Goal: Information Seeking & Learning: Check status

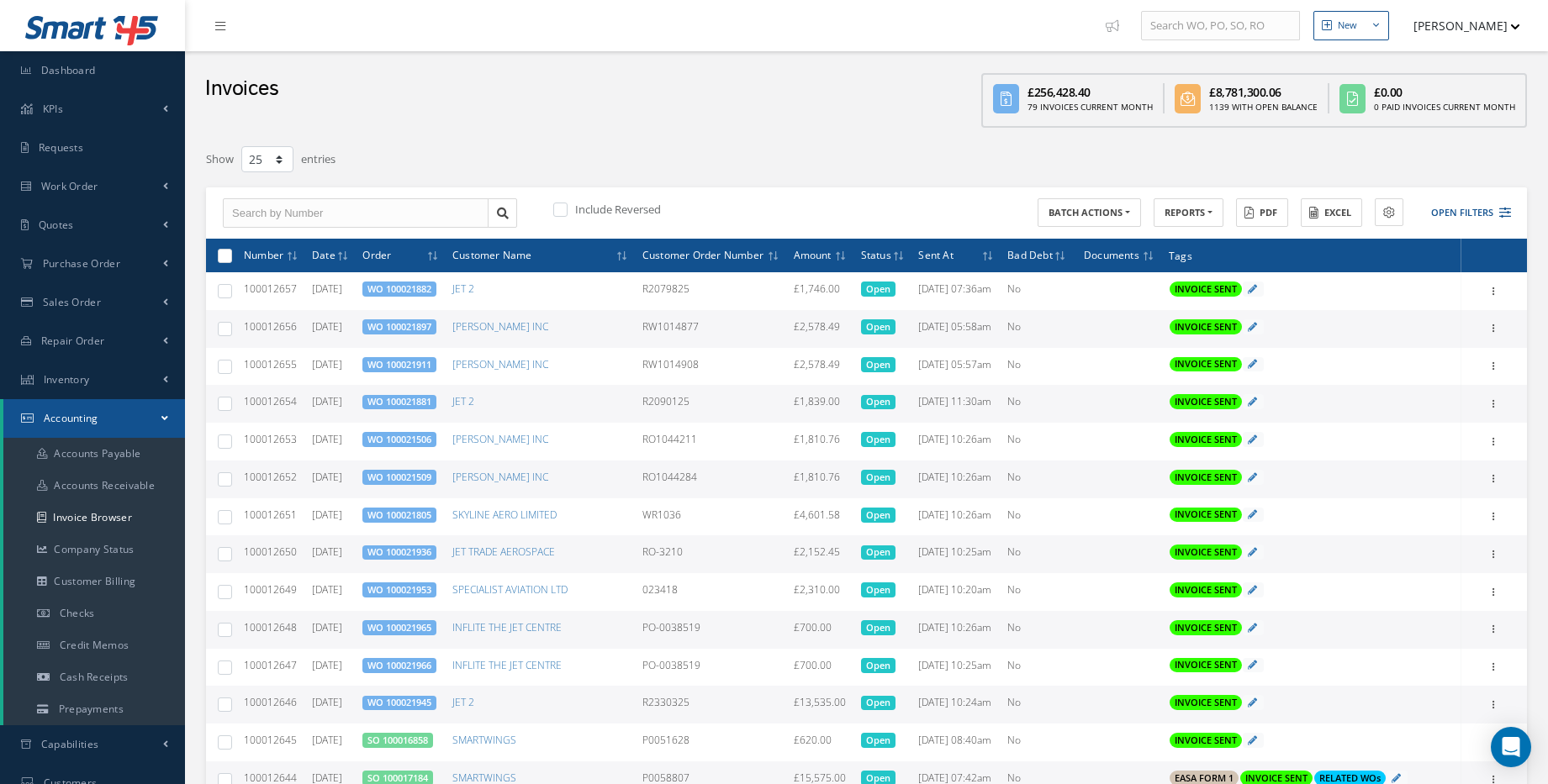
select select "25"
click at [100, 79] on link "Dashboard" at bounding box center [92, 70] width 185 height 39
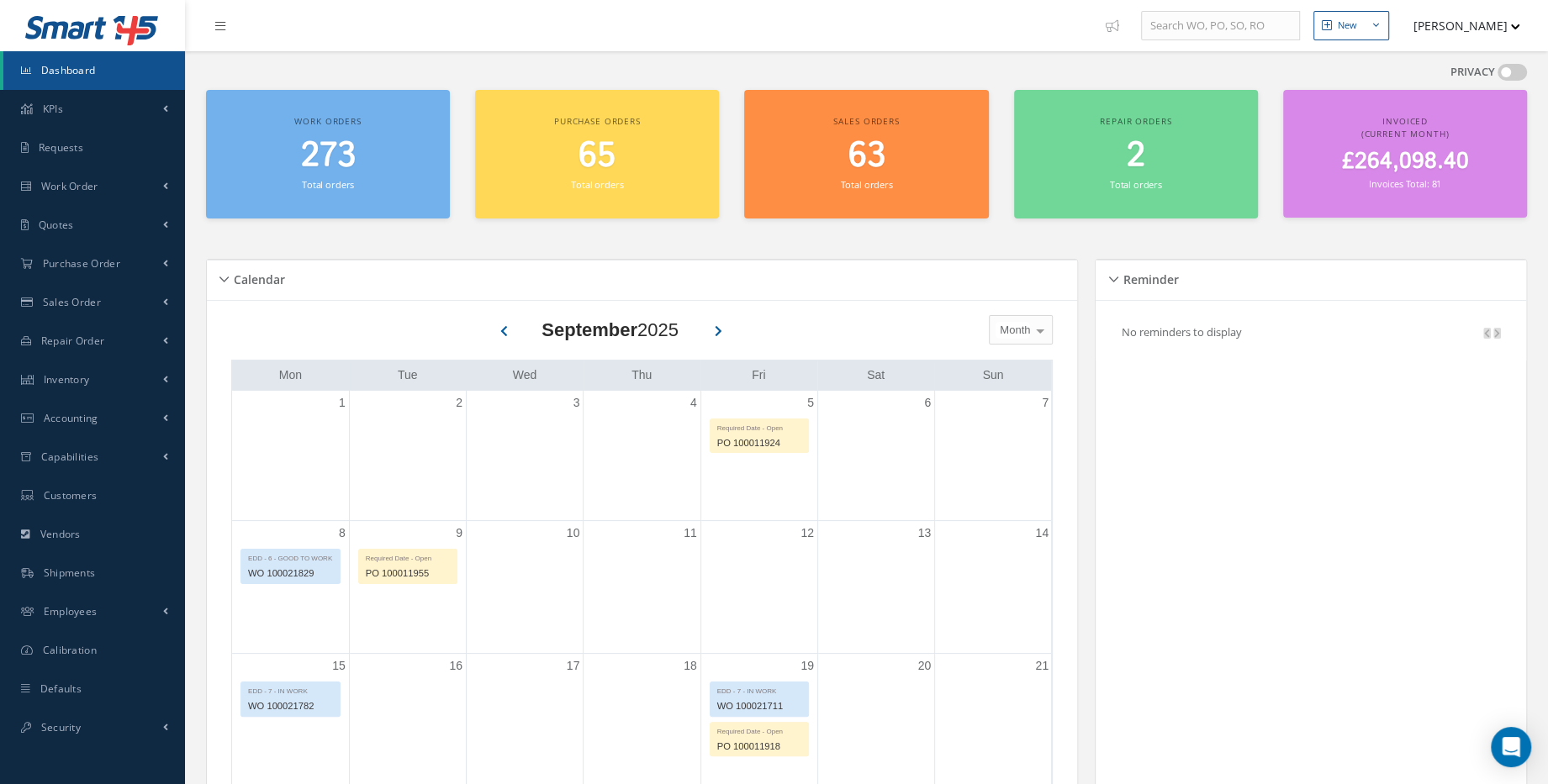
click at [1410, 170] on span "£264,098.40" at bounding box center [1404, 161] width 127 height 33
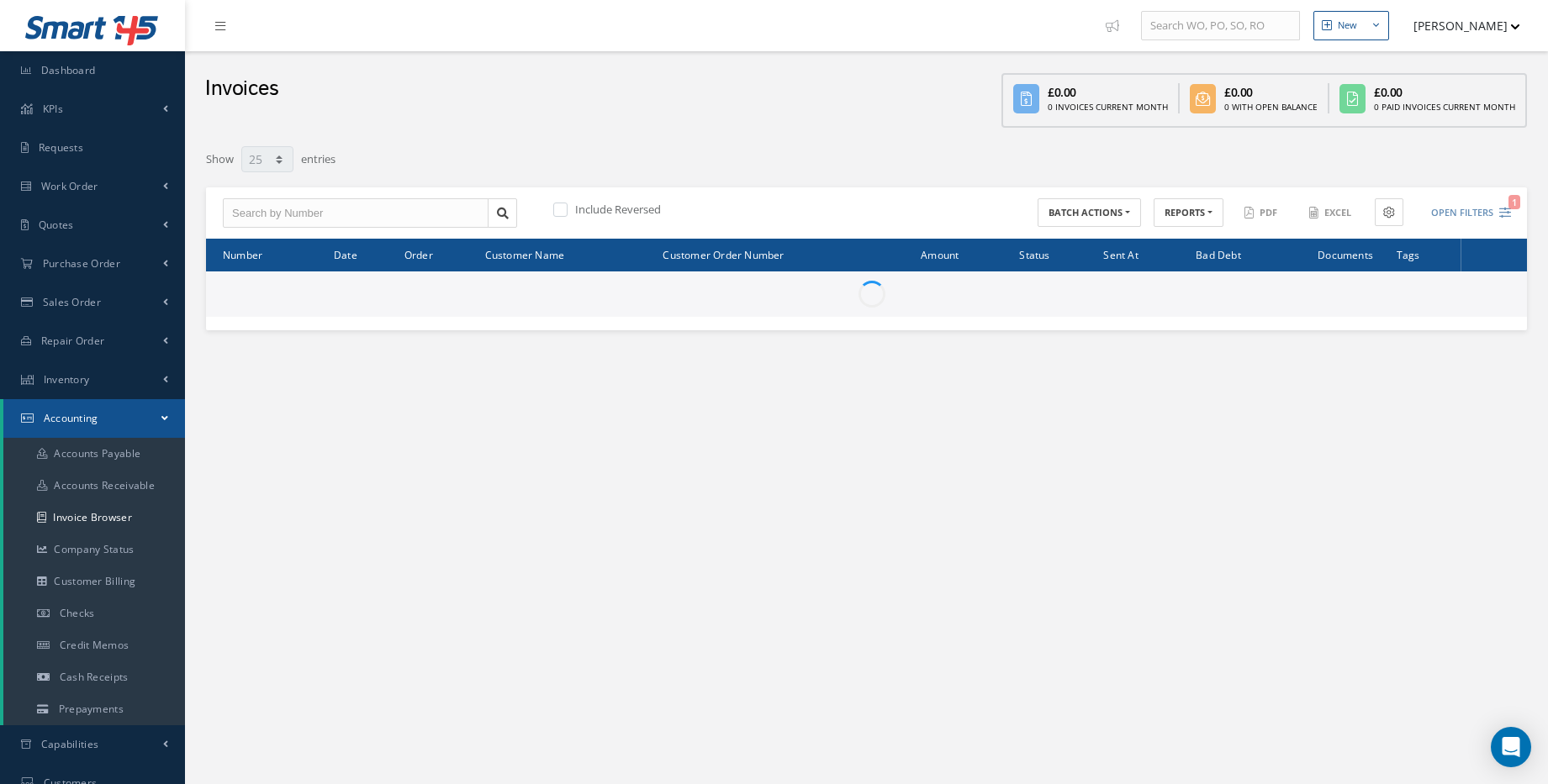
select select "25"
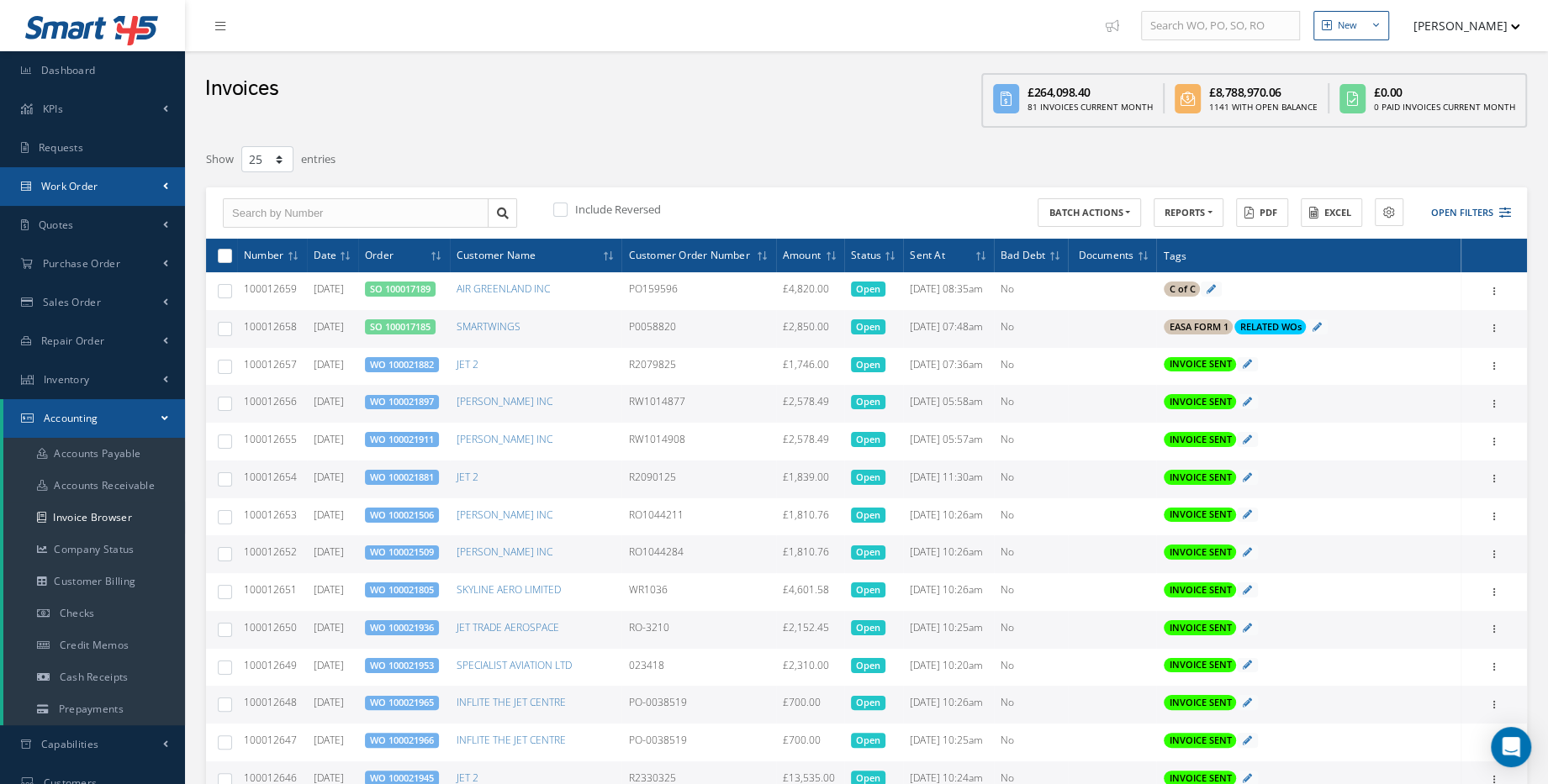
click at [144, 196] on link "Work Order" at bounding box center [92, 186] width 185 height 39
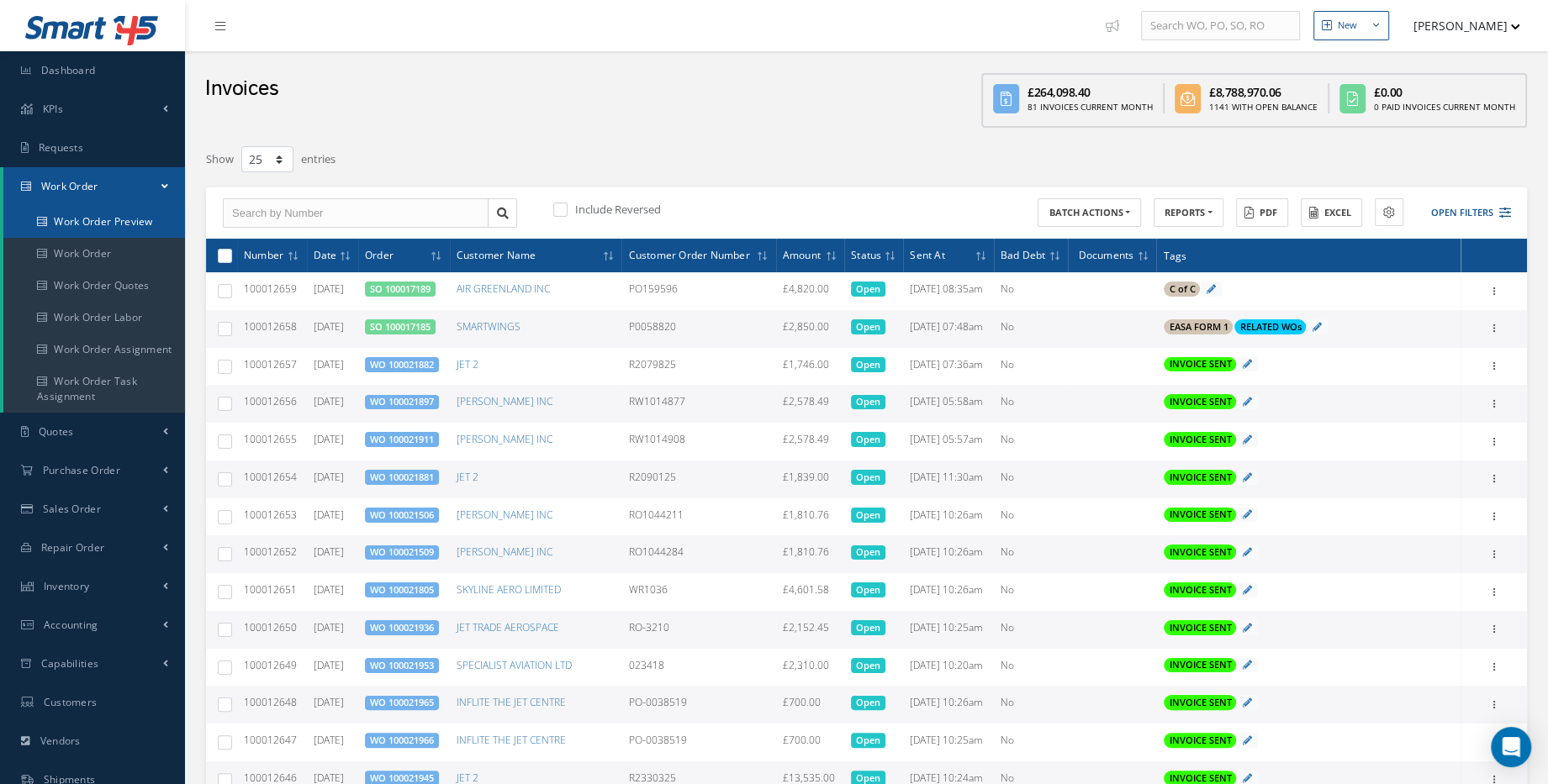
click at [109, 225] on link "Work Order Preview" at bounding box center [95, 222] width 185 height 32
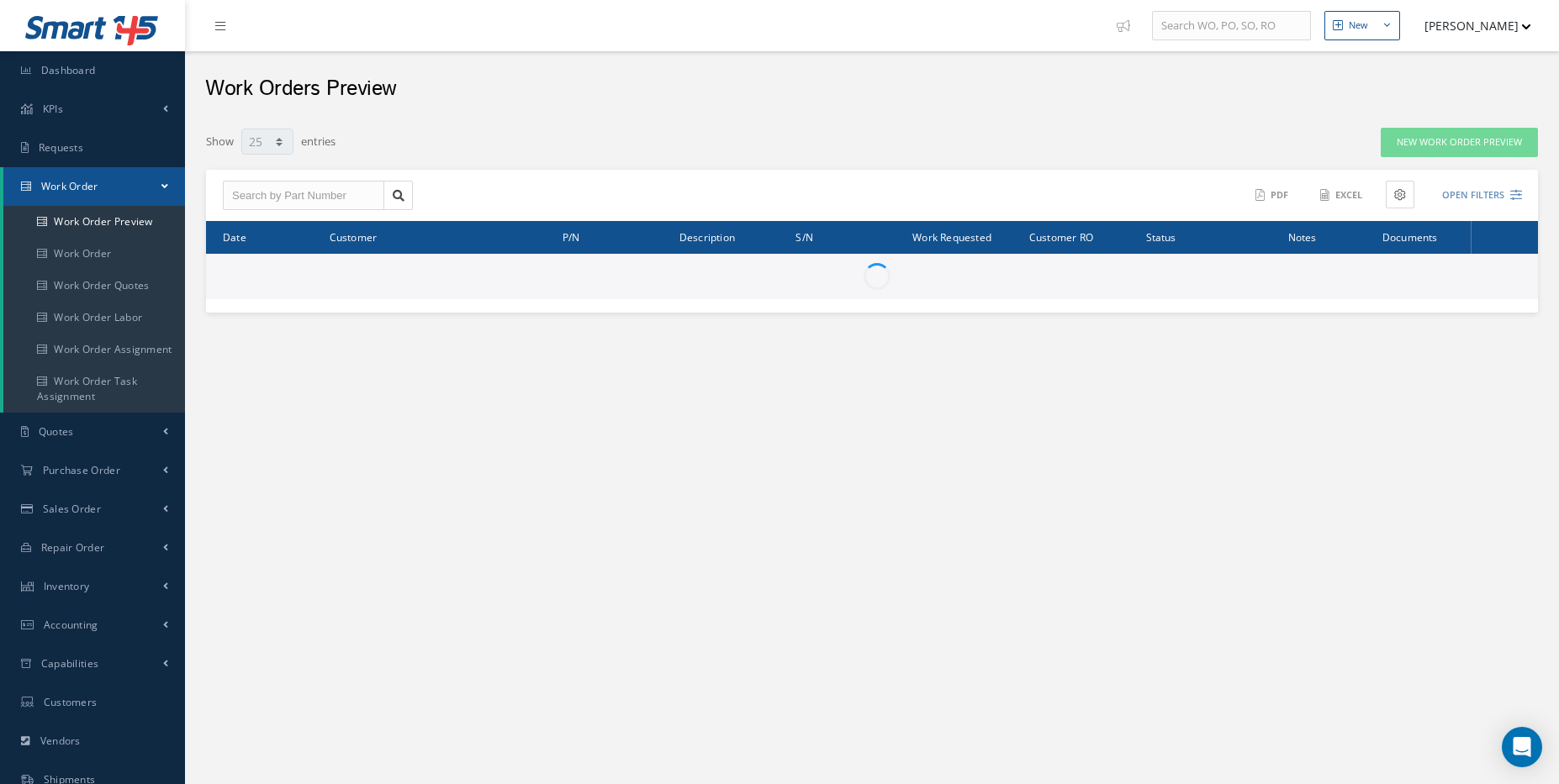
select select "25"
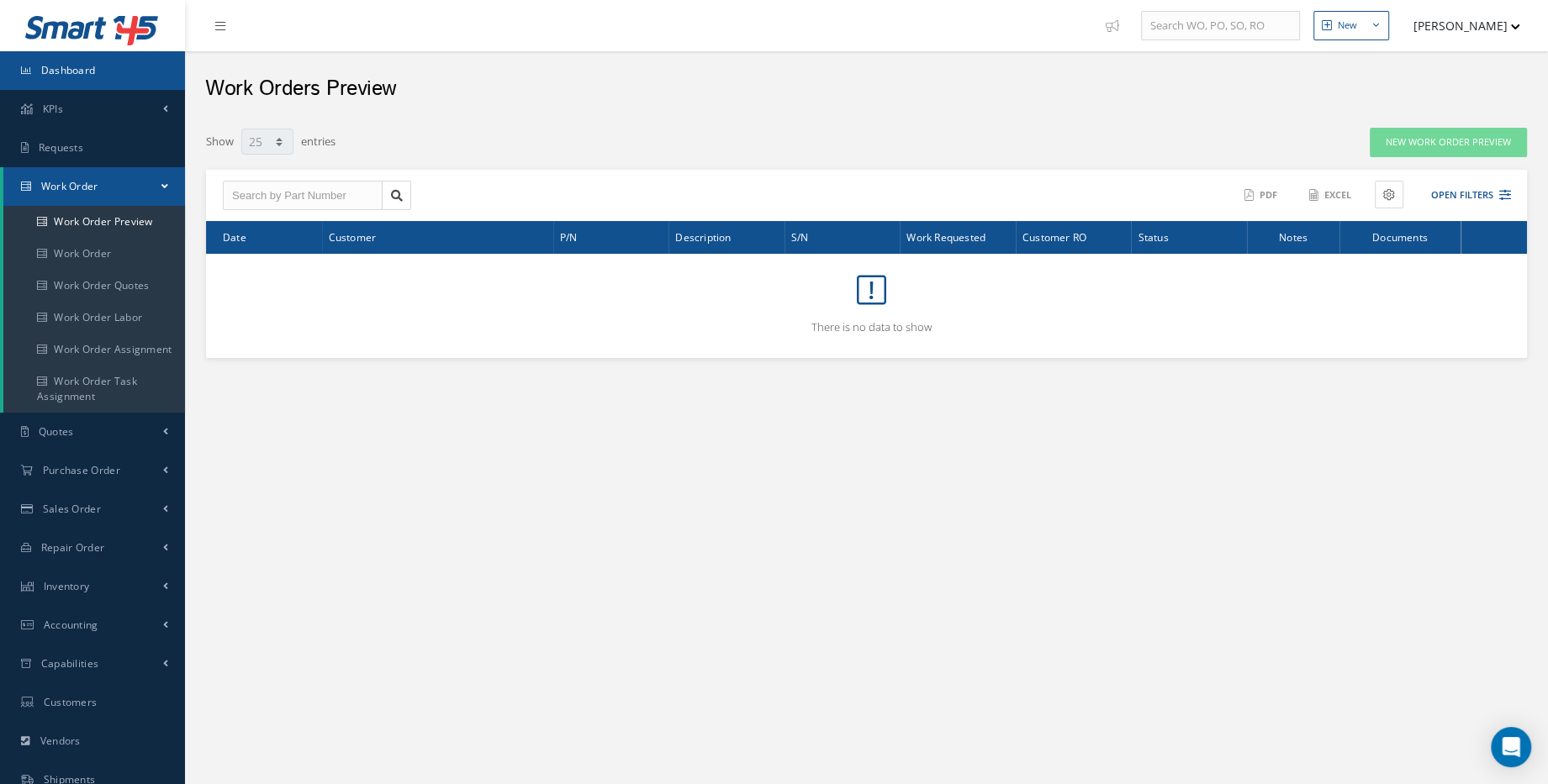
click at [88, 77] on link "Dashboard" at bounding box center [92, 70] width 185 height 39
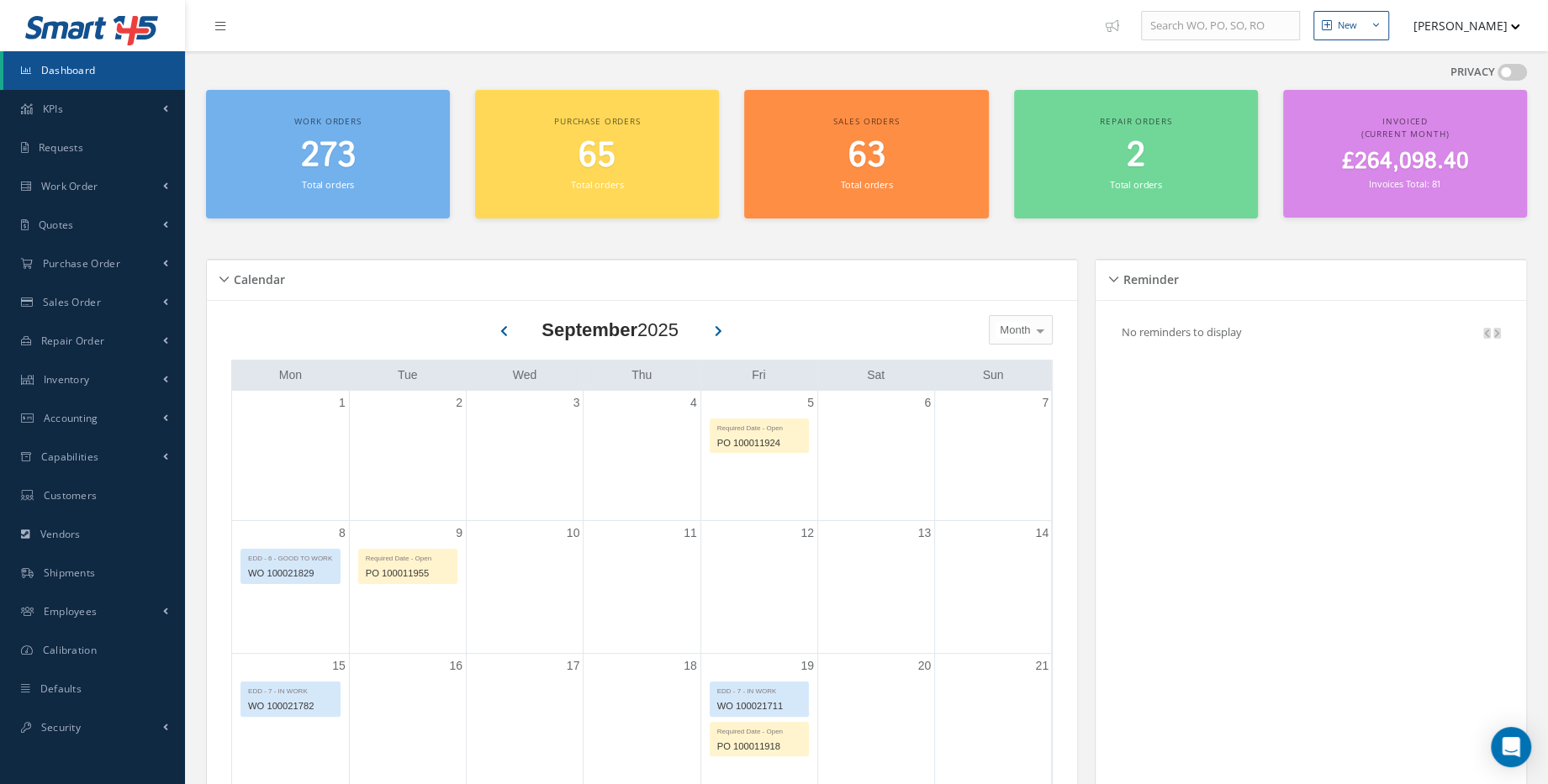
click at [319, 142] on span "273" at bounding box center [328, 156] width 55 height 48
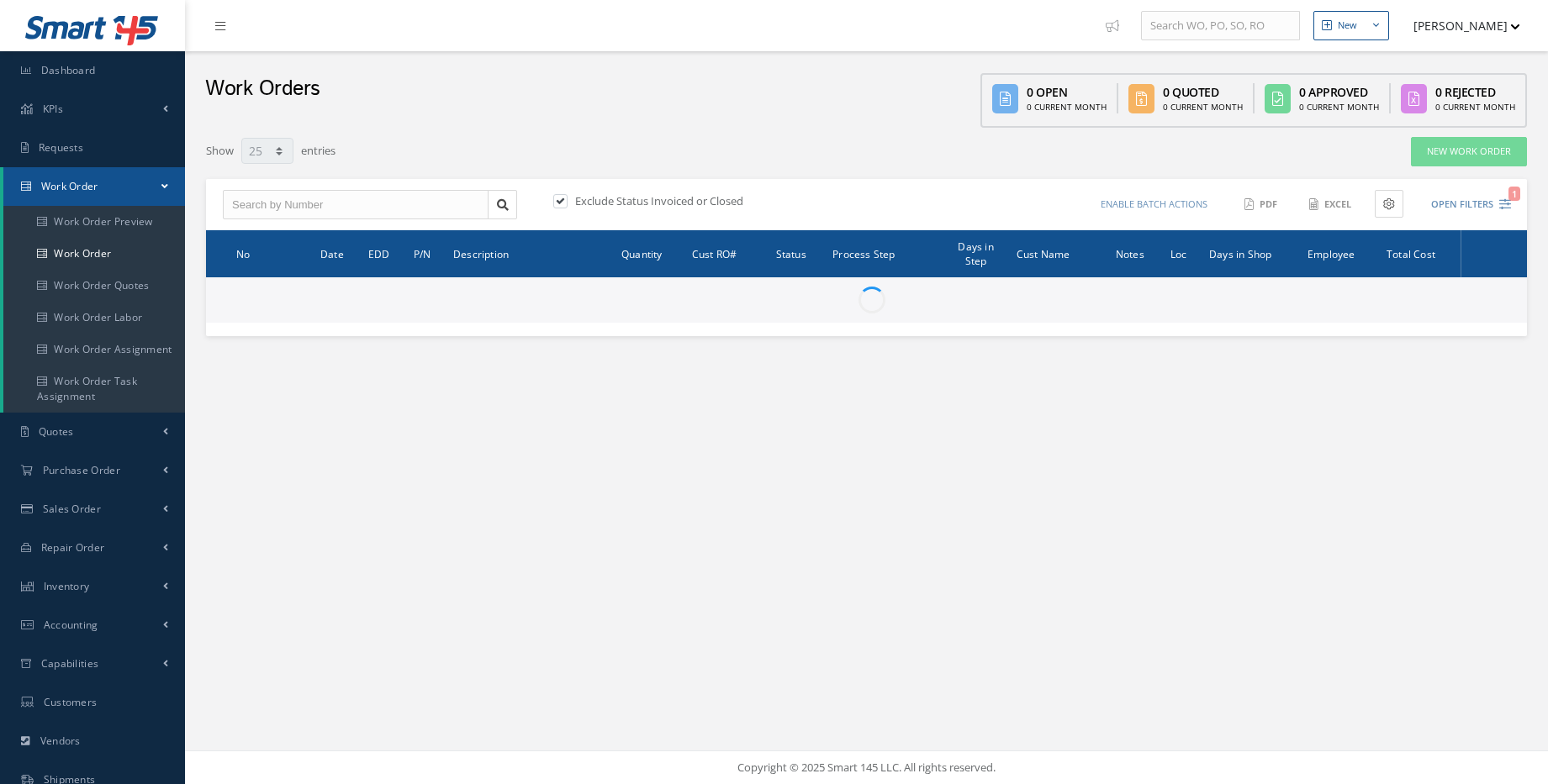
select select "25"
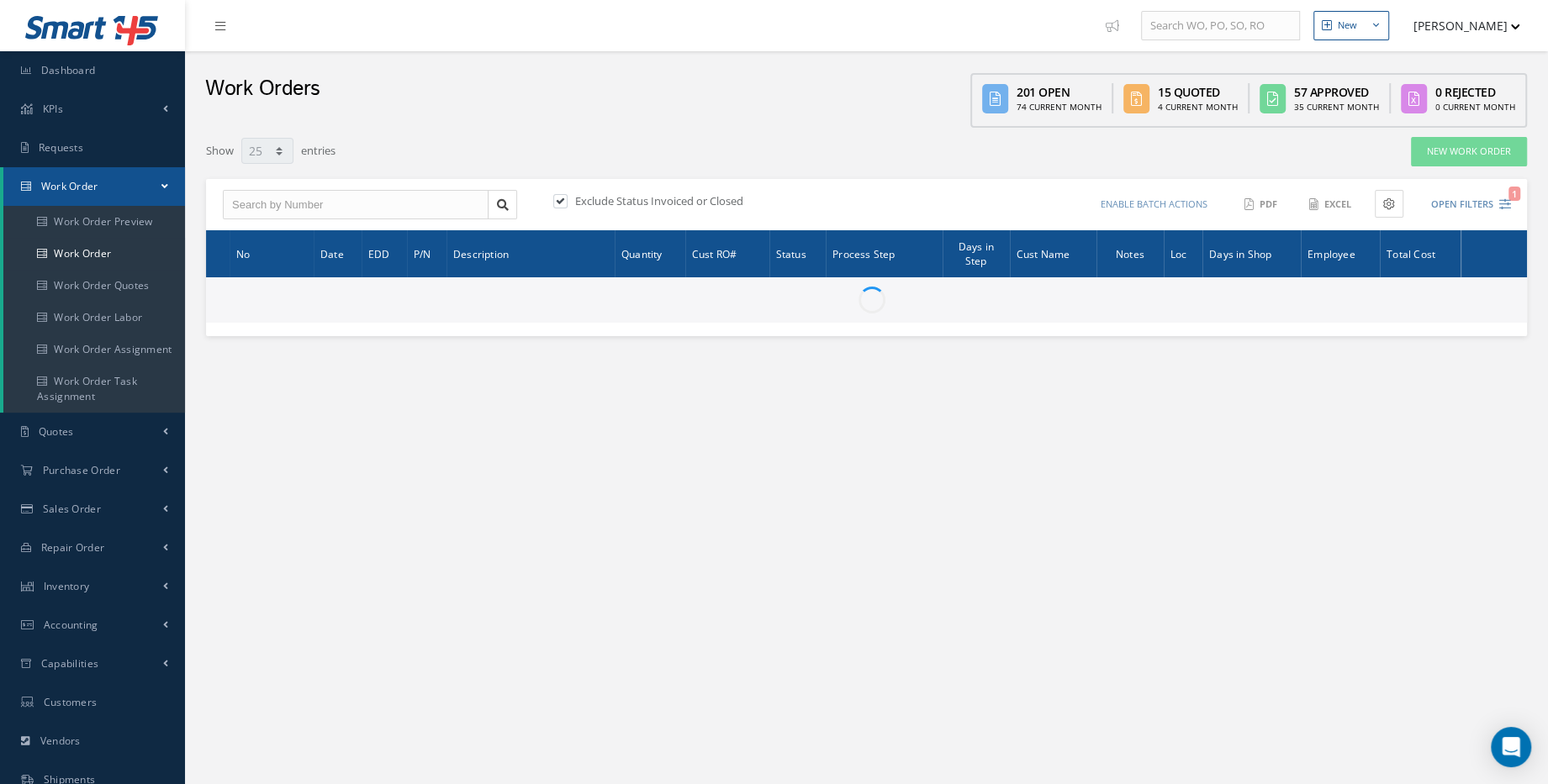
type input "All Work Request"
type input "All Work Performed"
type input "All Status"
type input "WO Part Status"
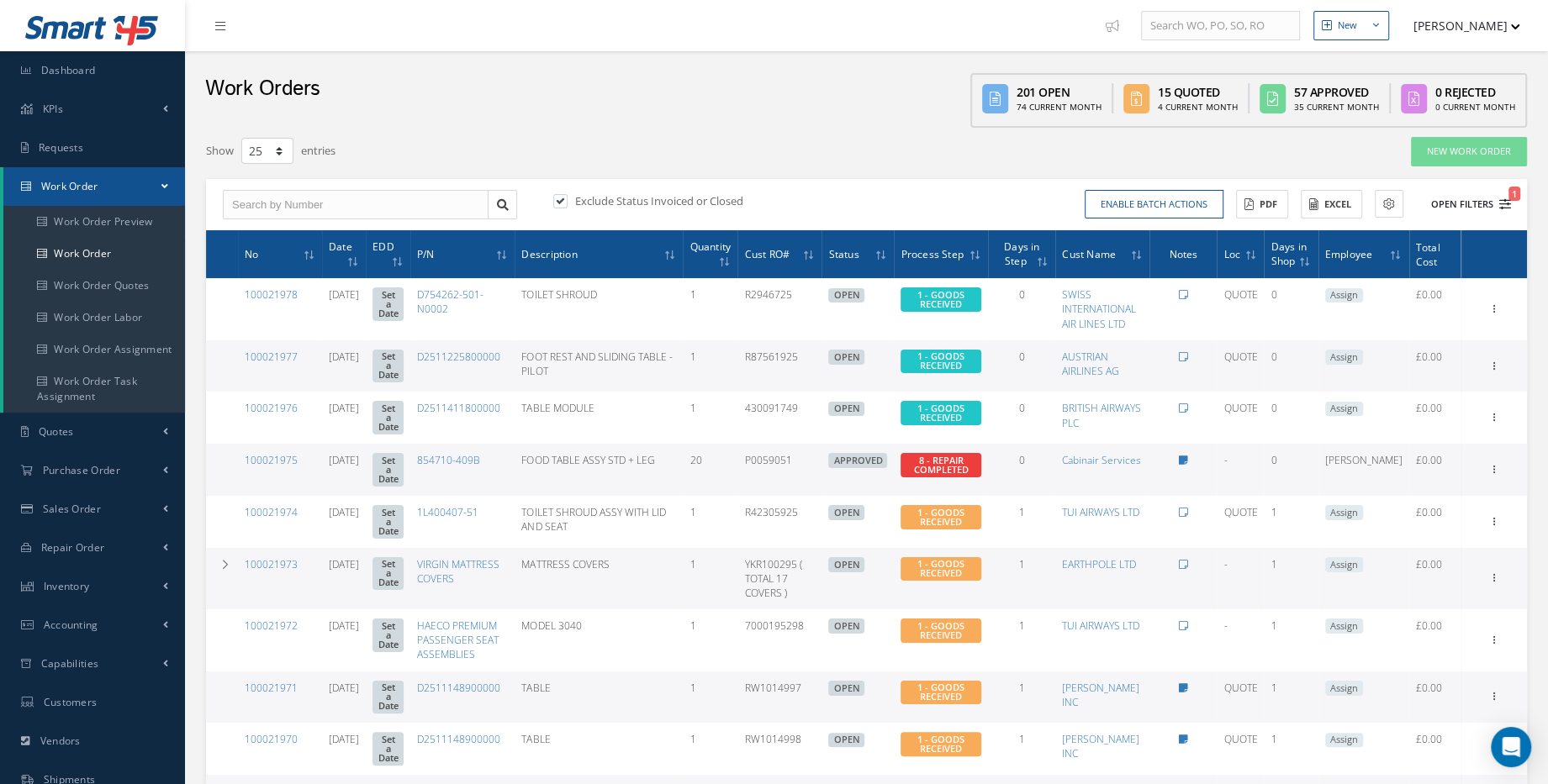
click at [1503, 211] on button "Open Filters 1" at bounding box center [1463, 205] width 95 height 28
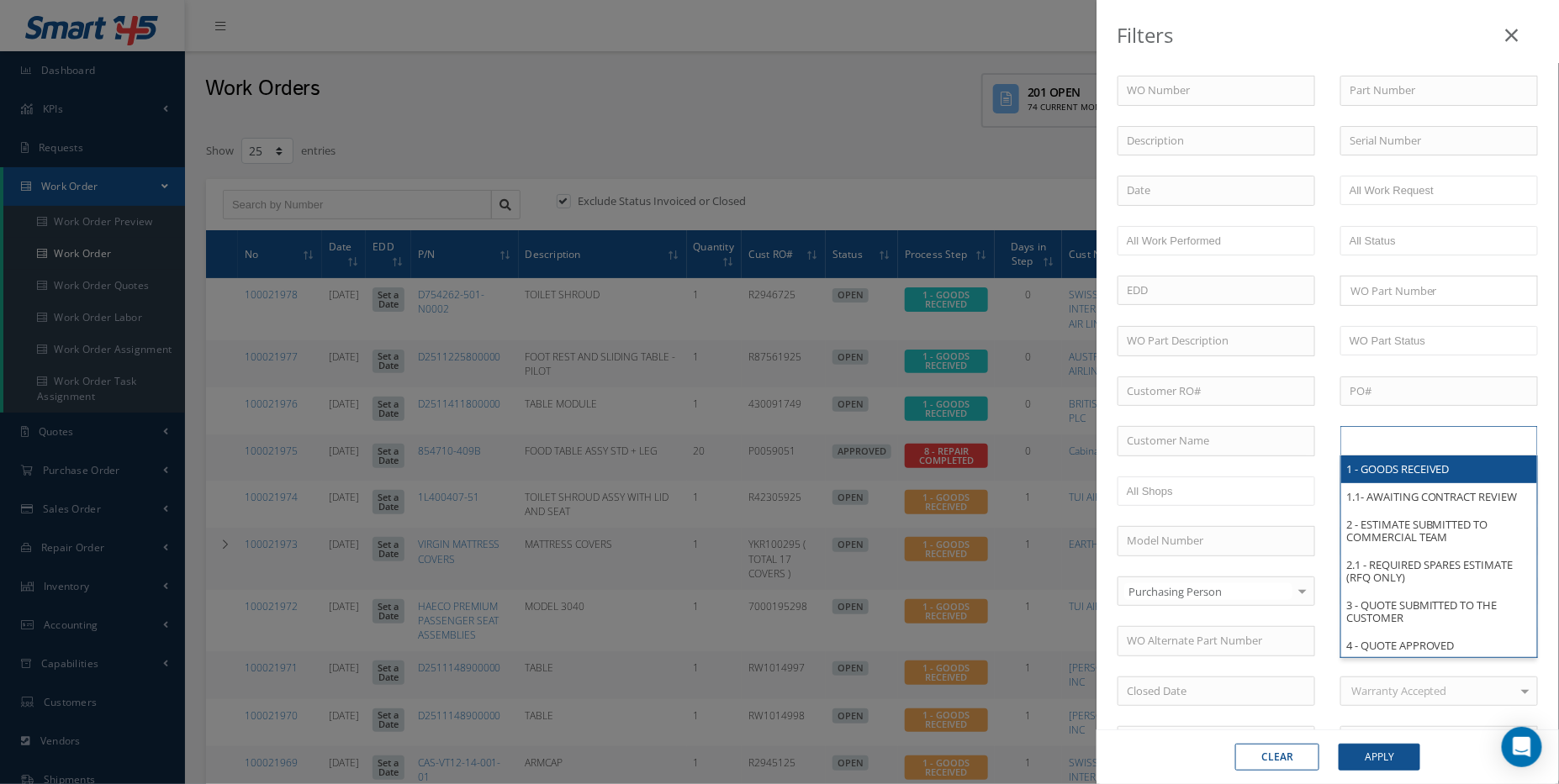
click at [1366, 443] on input "text" at bounding box center [1403, 441] width 107 height 21
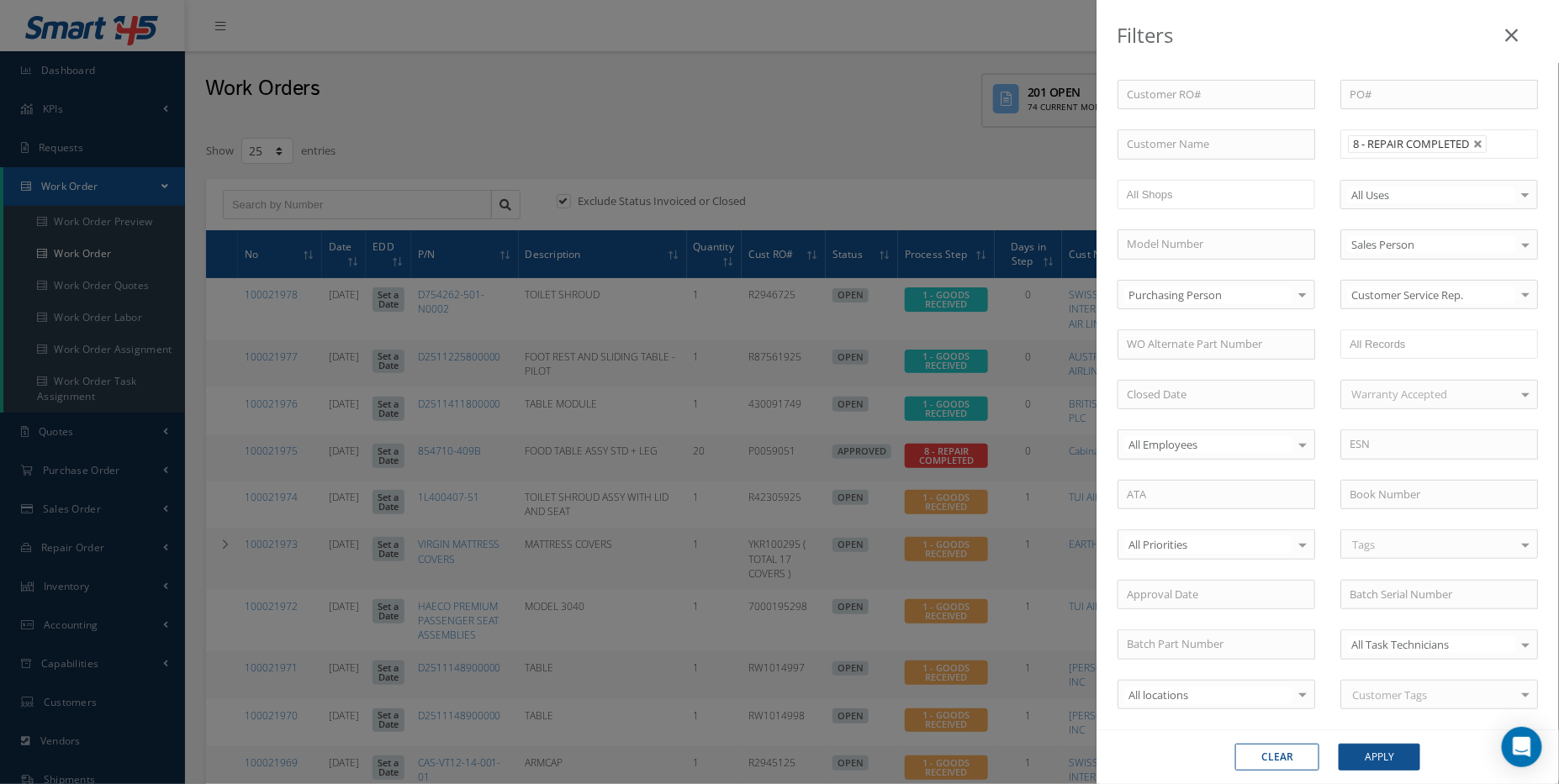
scroll to position [219, 0]
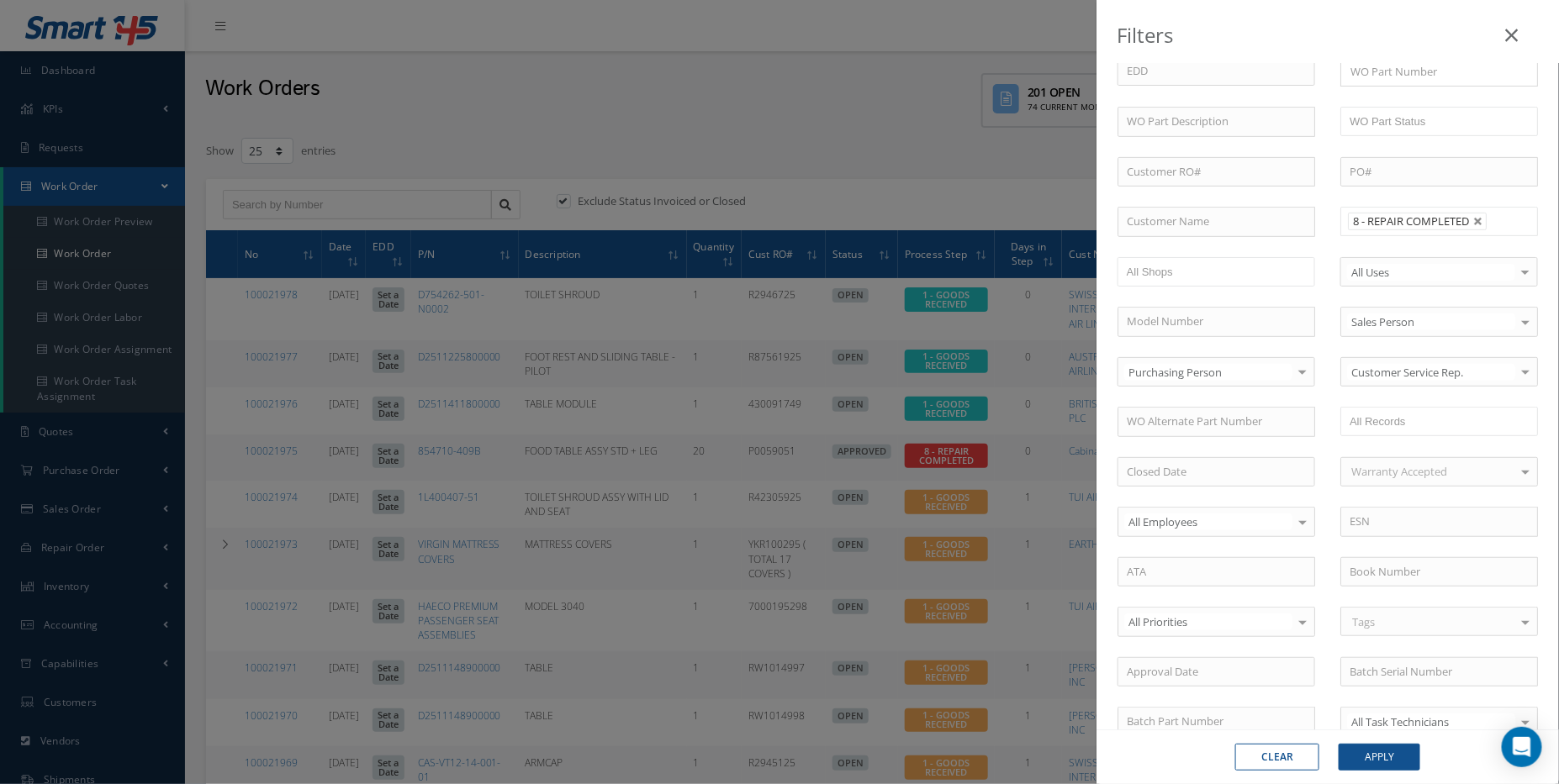
click at [1496, 211] on input "text" at bounding box center [1502, 221] width 21 height 21
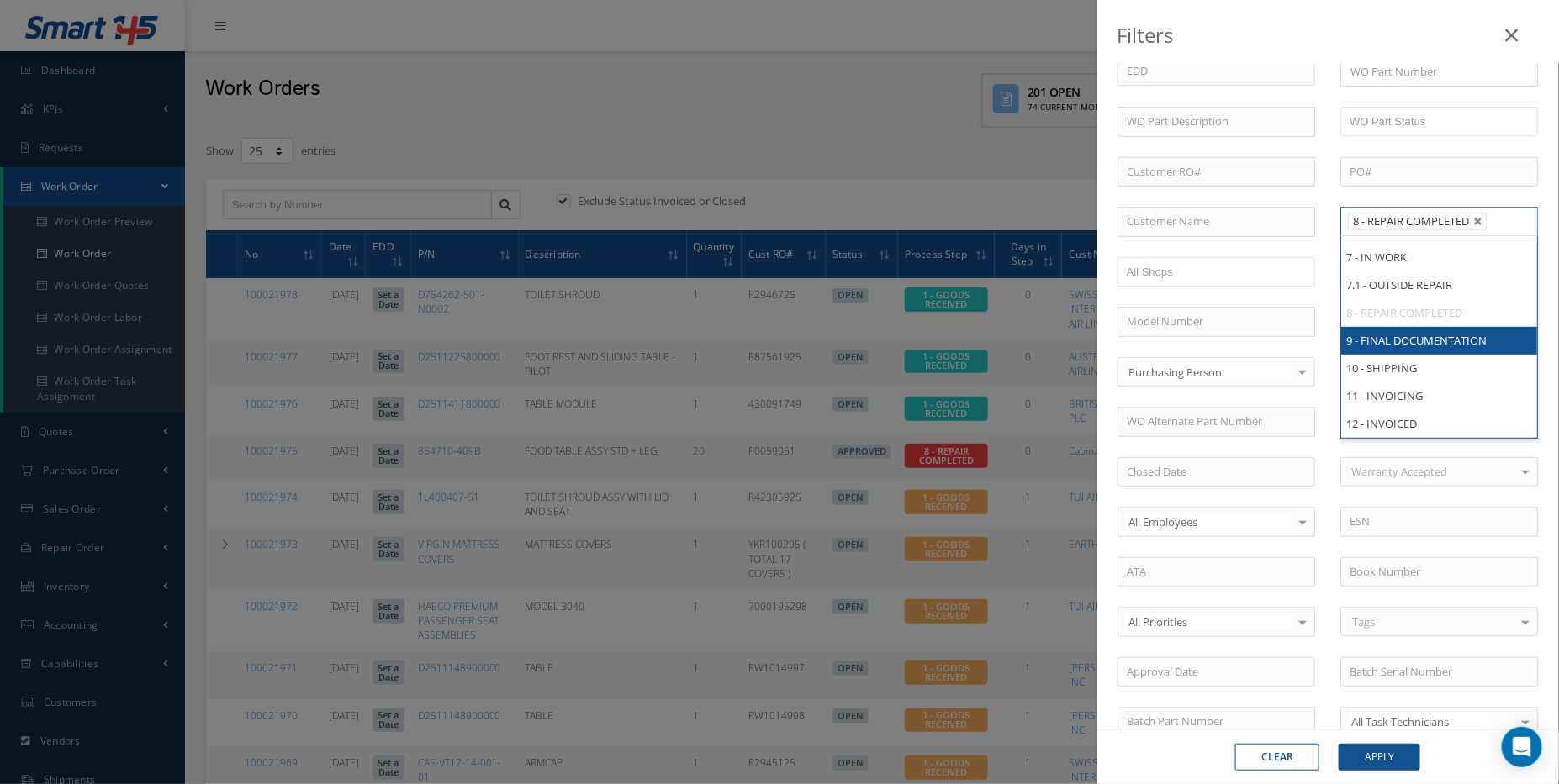
scroll to position [0, 0]
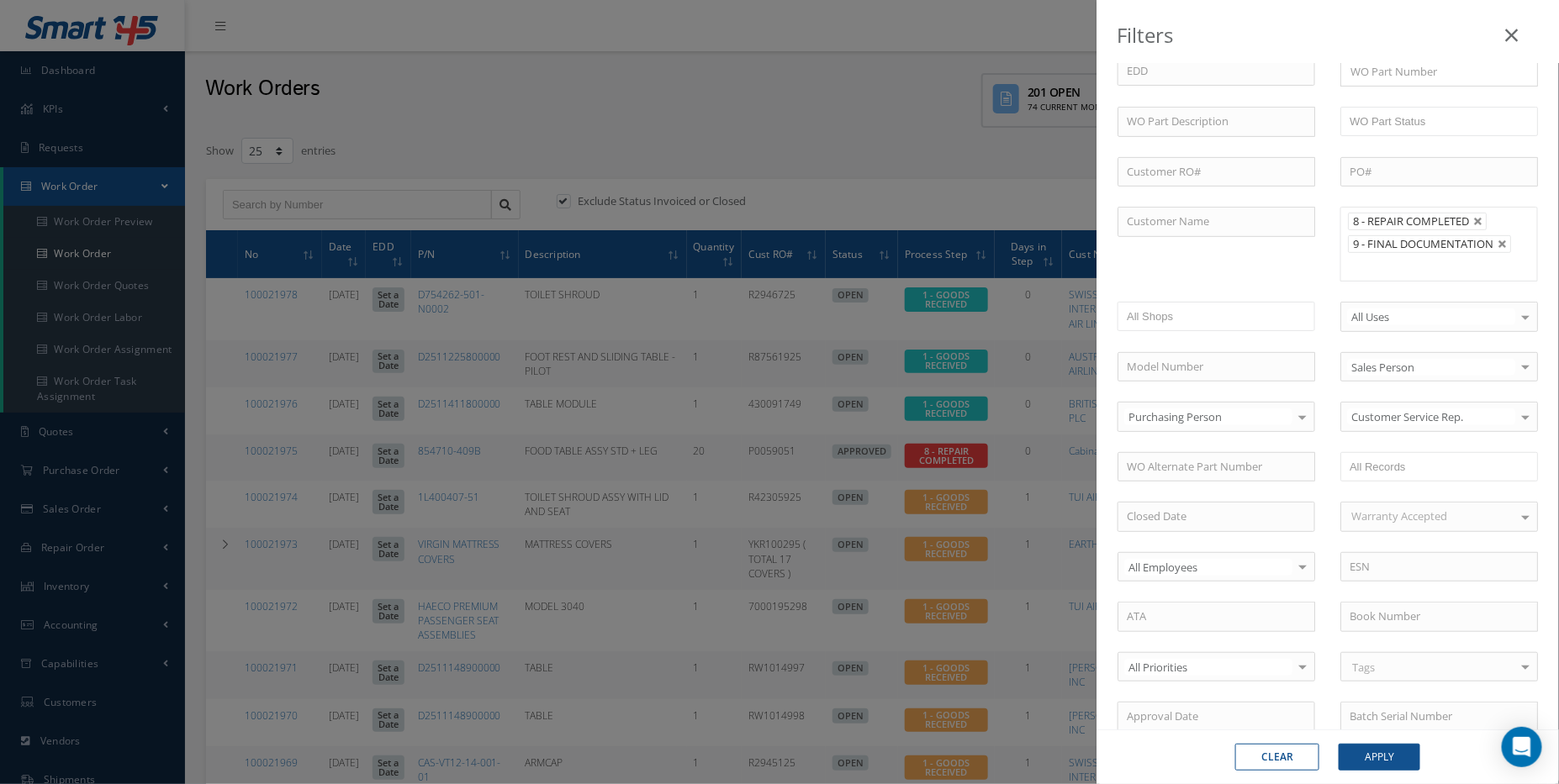
click at [1433, 267] on ul "8 - REPAIR COMPLETED 9 - FINAL DOCUMENTATION" at bounding box center [1439, 244] width 198 height 75
click at [1455, 270] on input "text" at bounding box center [1457, 266] width 21 height 21
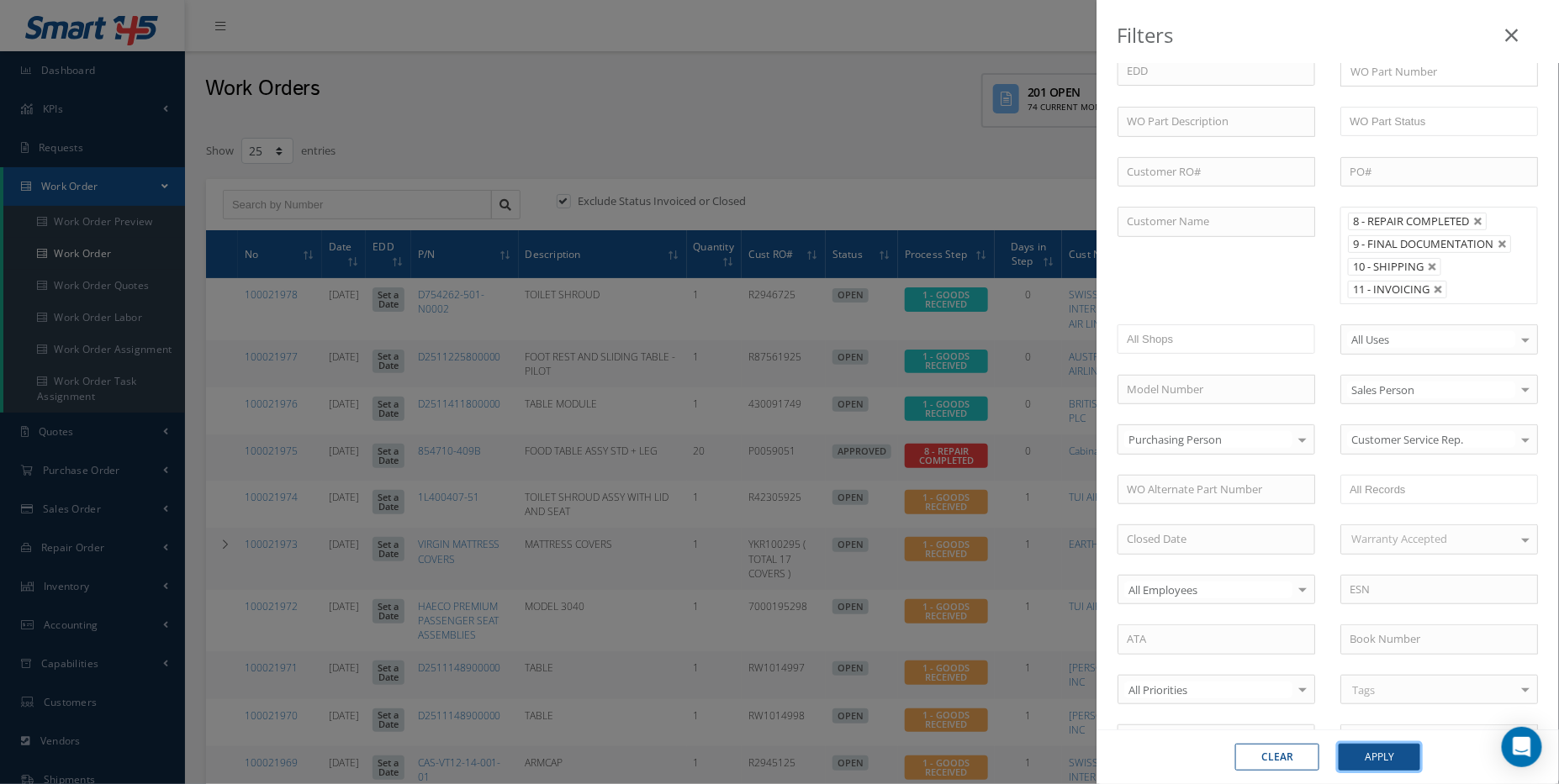
click at [1387, 757] on button "Apply" at bounding box center [1380, 757] width 82 height 27
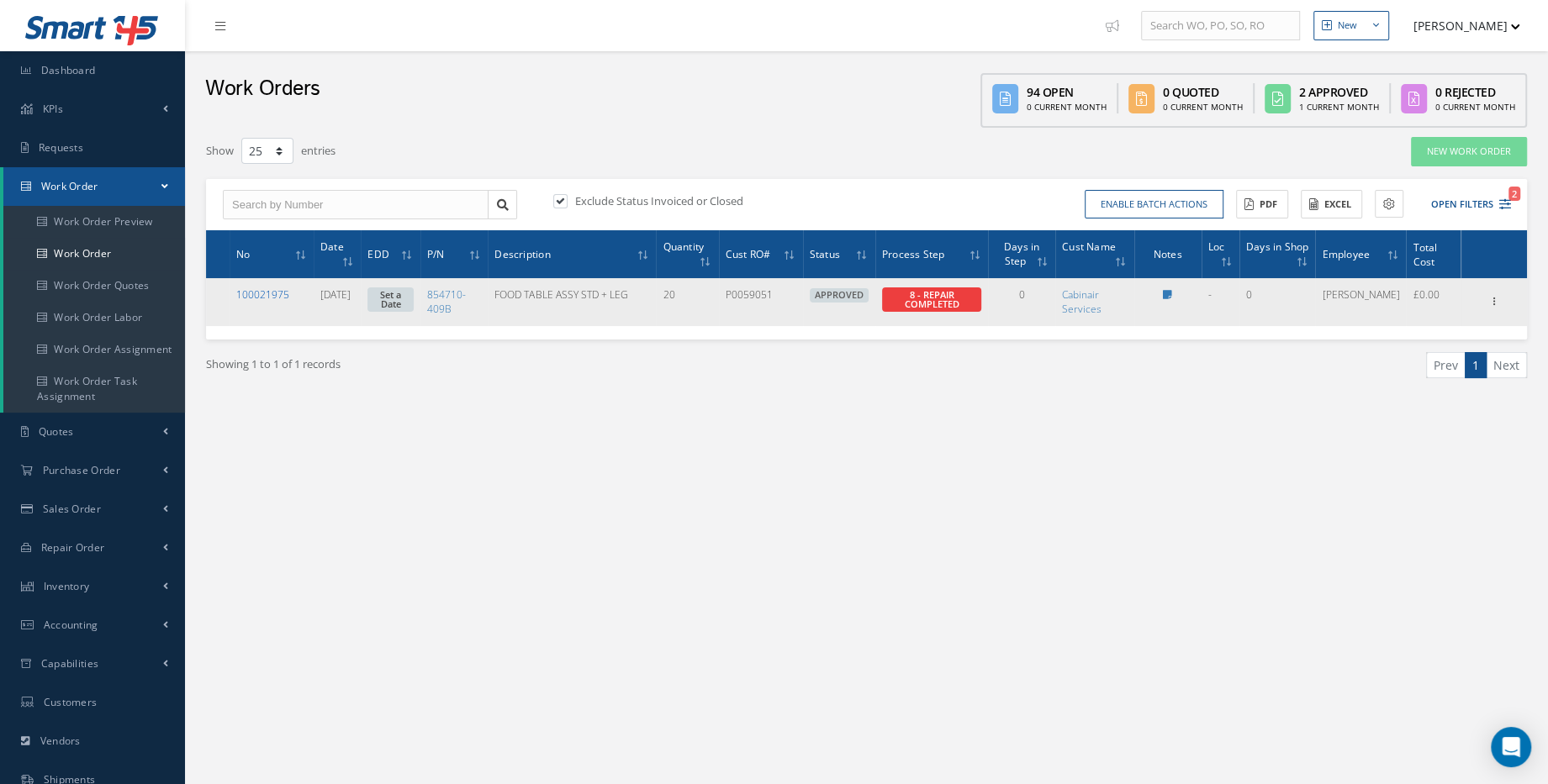
click at [273, 296] on link "100021975" at bounding box center [262, 295] width 53 height 14
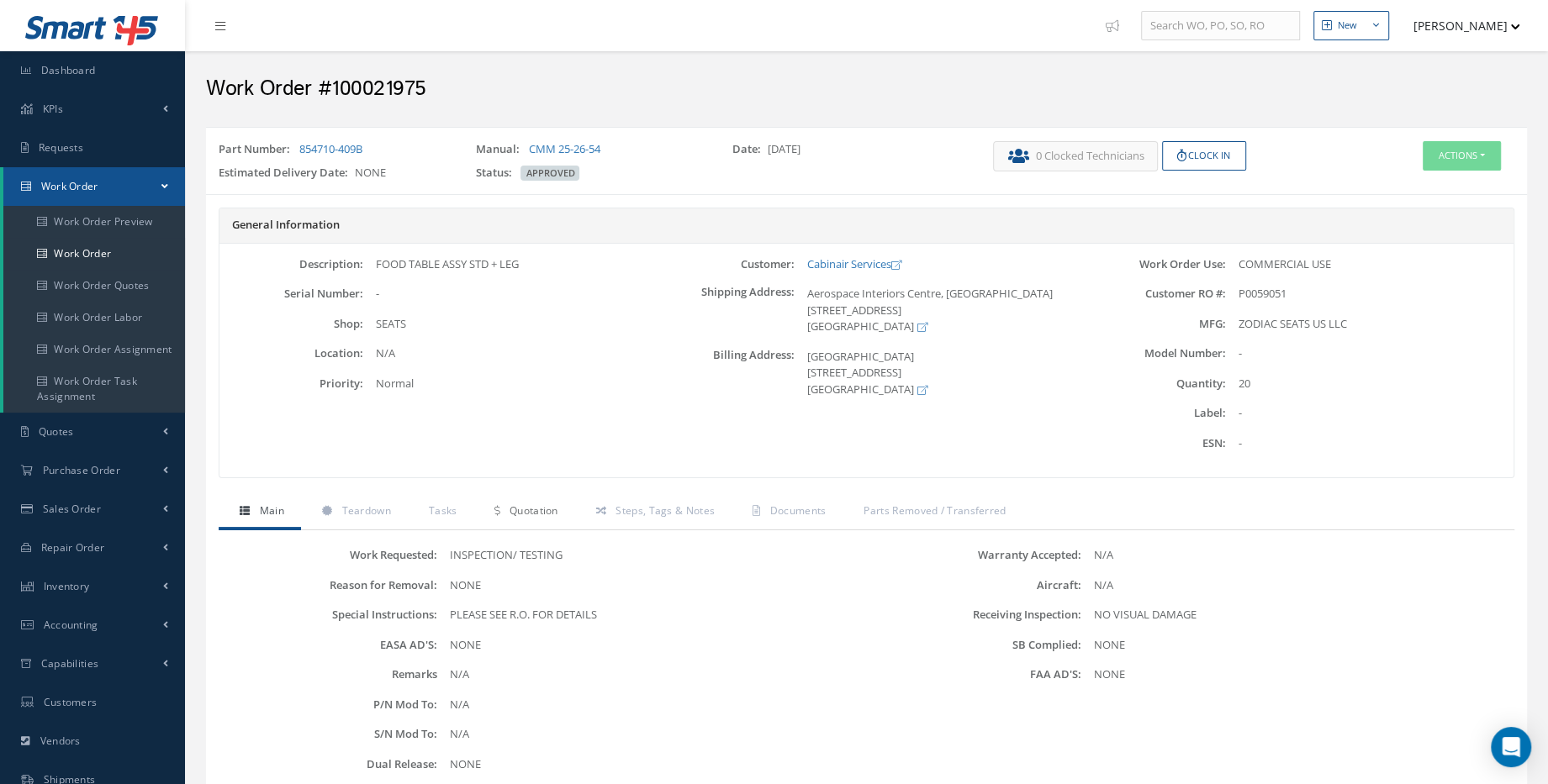
click at [560, 515] on link "Quotation" at bounding box center [523, 512] width 101 height 35
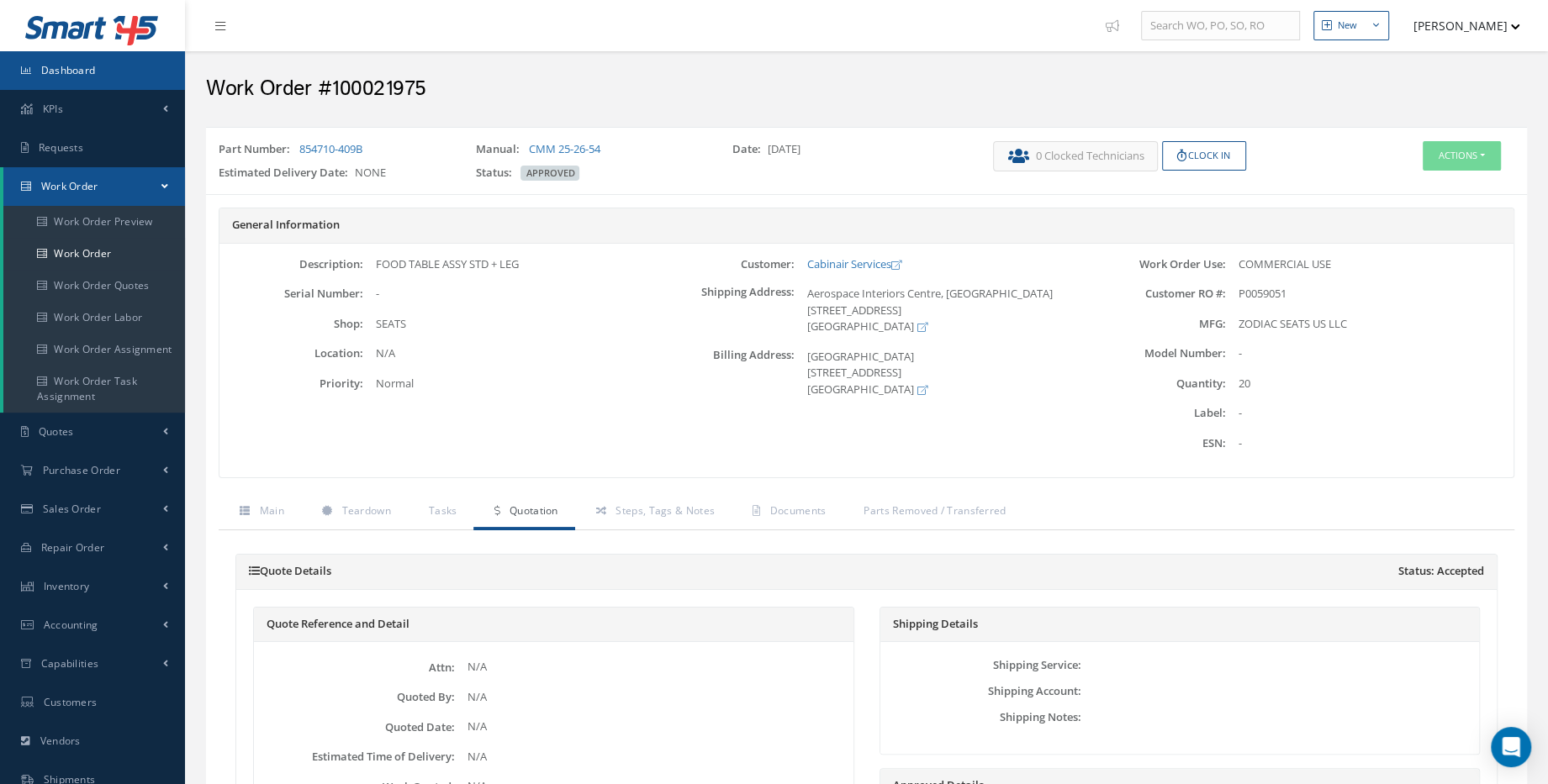
click at [82, 68] on span "Dashboard" at bounding box center [68, 70] width 55 height 14
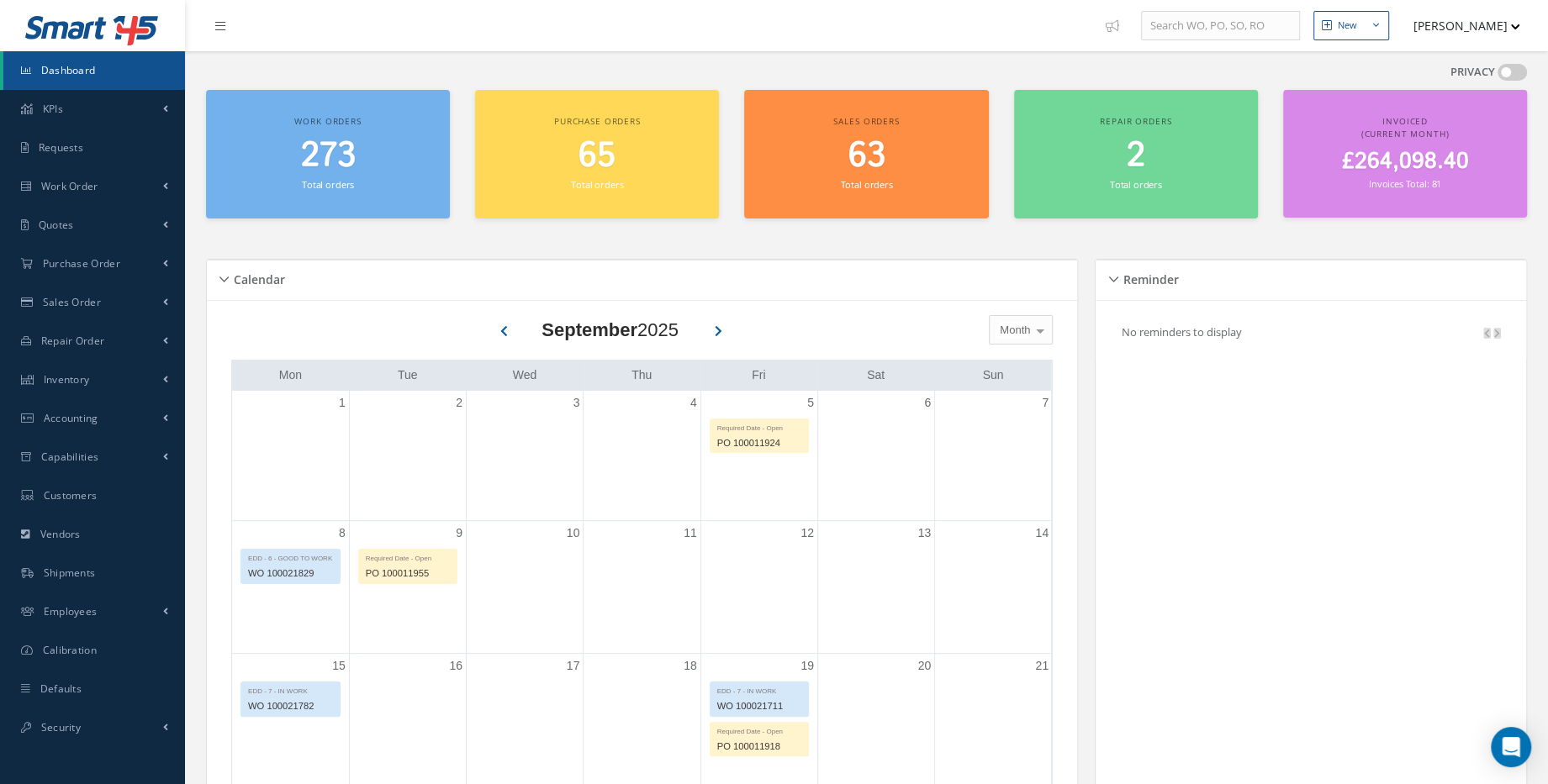
click at [362, 150] on h2 "273" at bounding box center [327, 156] width 227 height 40
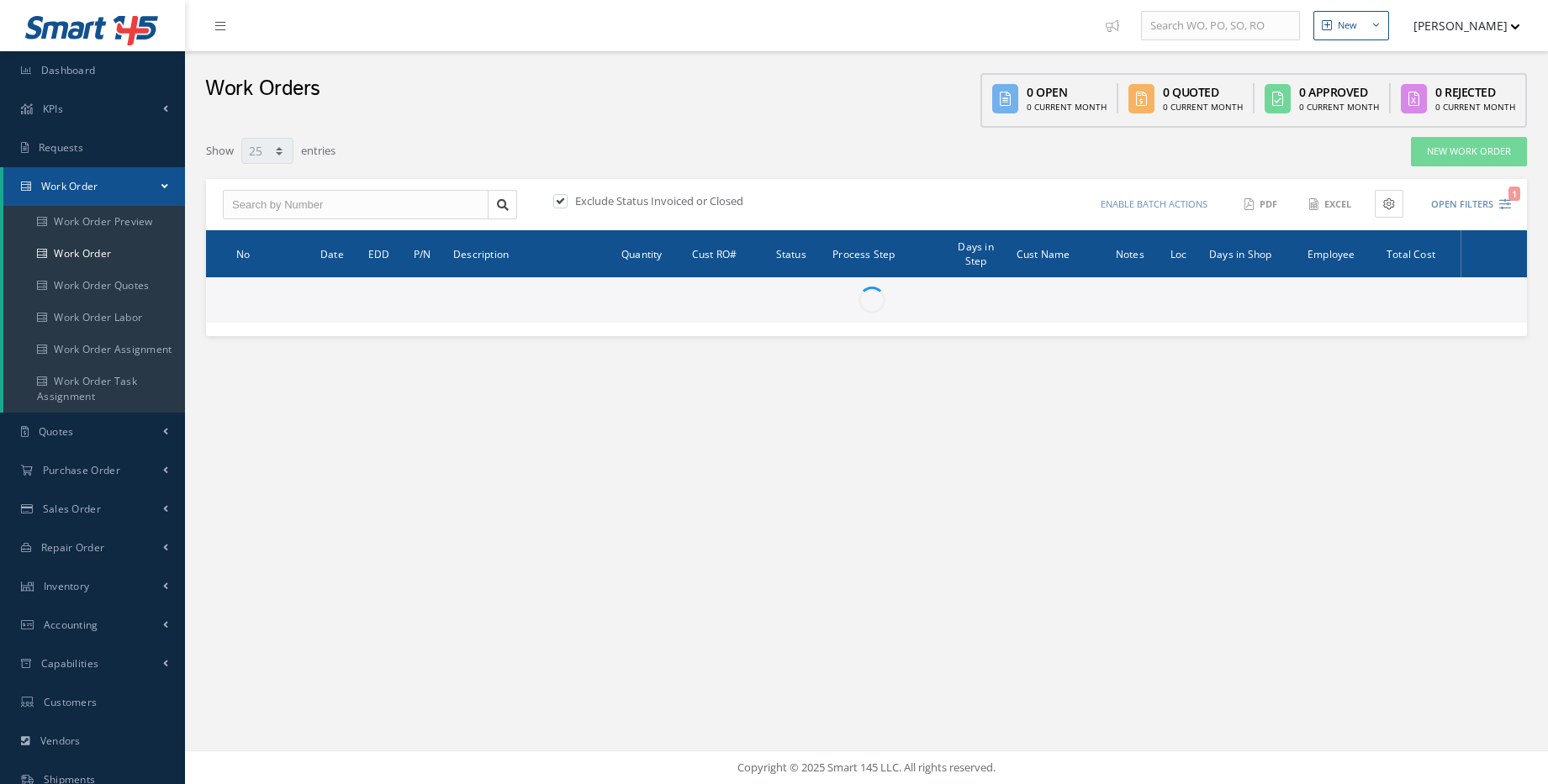
select select "25"
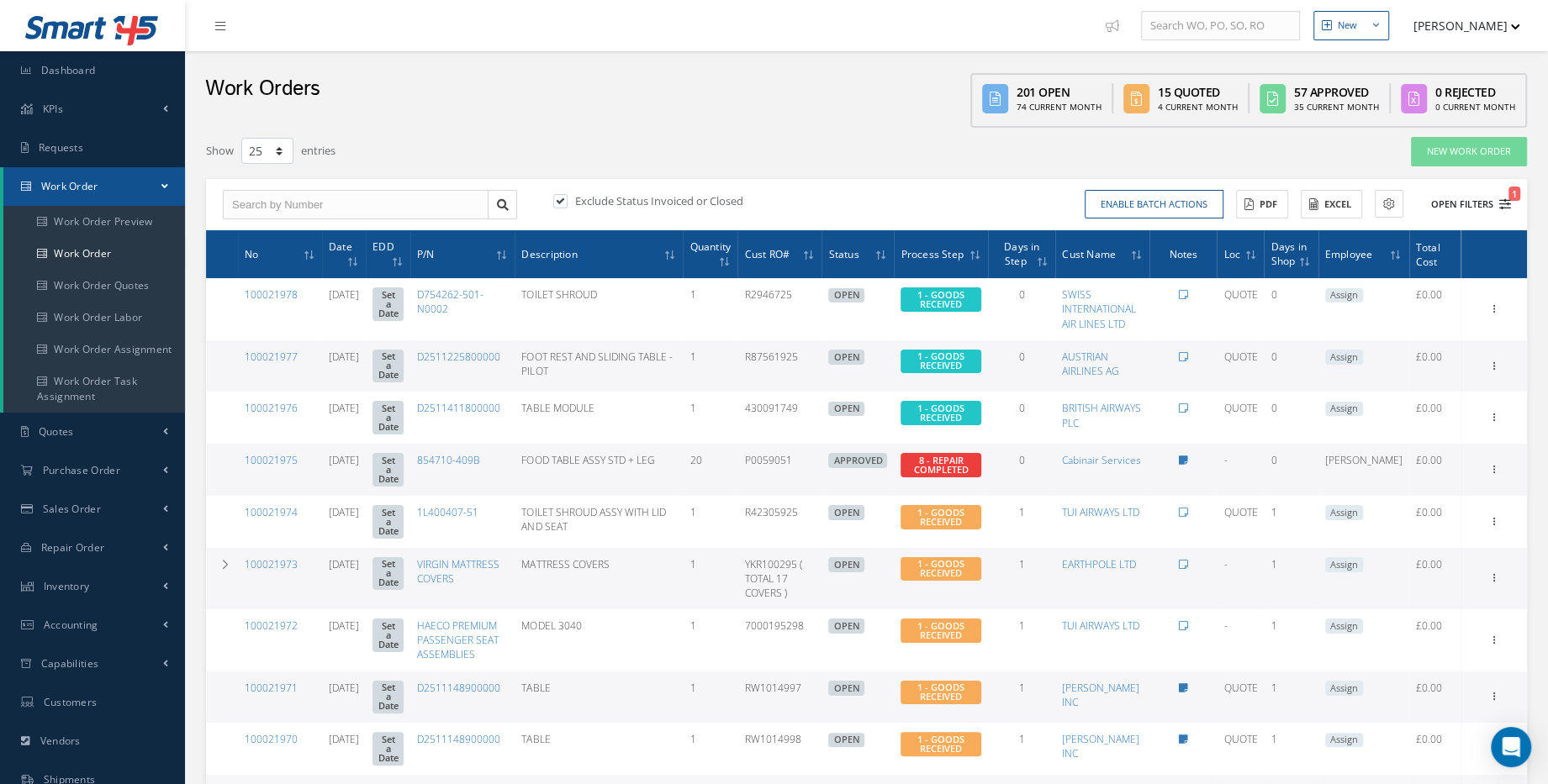
click at [1480, 198] on button "Open Filters 1" at bounding box center [1463, 205] width 95 height 28
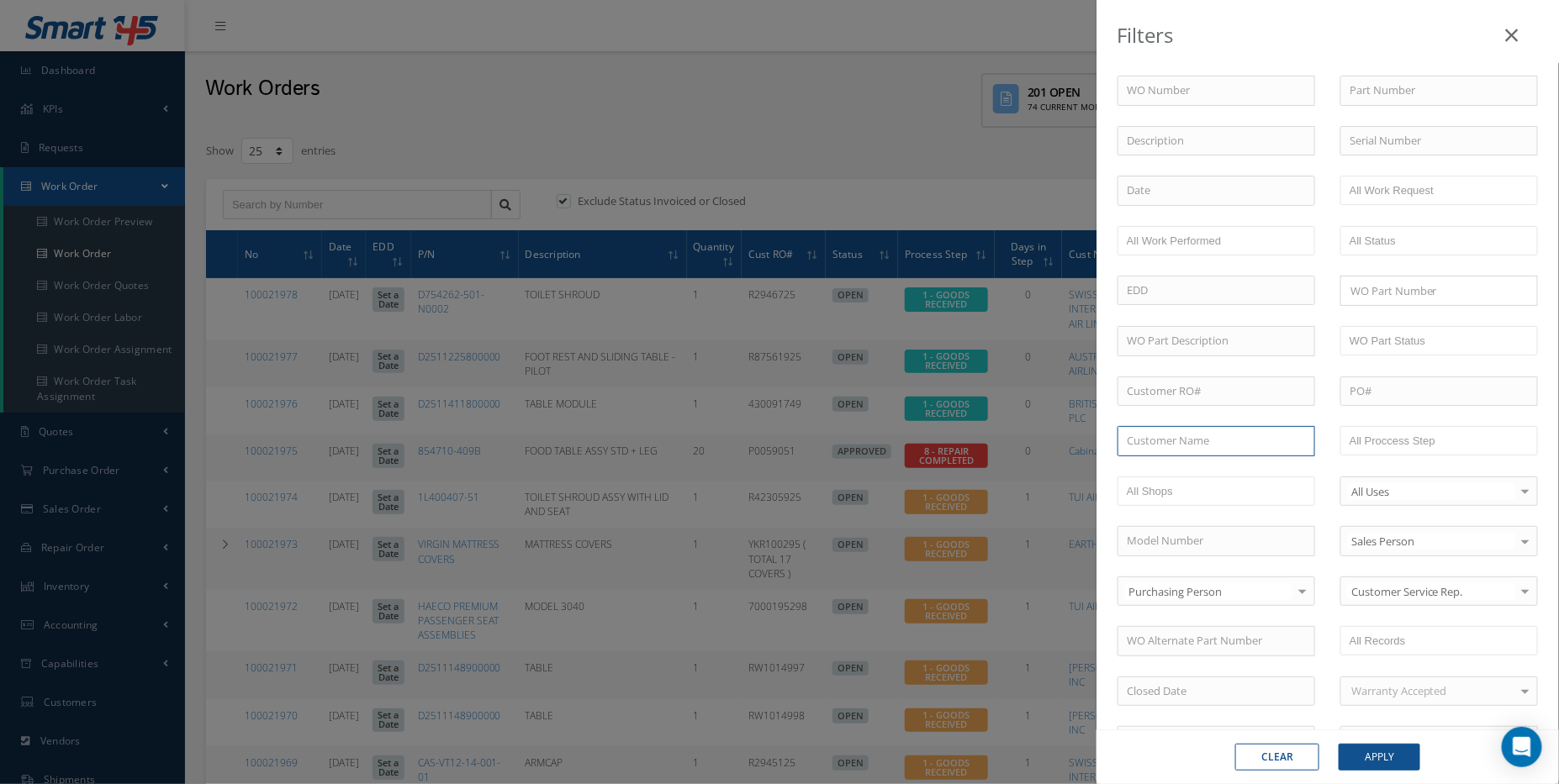
click at [1235, 440] on input "text" at bounding box center [1216, 441] width 198 height 30
click at [1166, 473] on span "WIZZ AIR" at bounding box center [1149, 470] width 45 height 15
type input "WIZZ AIR"
click at [1371, 752] on button "Apply" at bounding box center [1380, 757] width 82 height 27
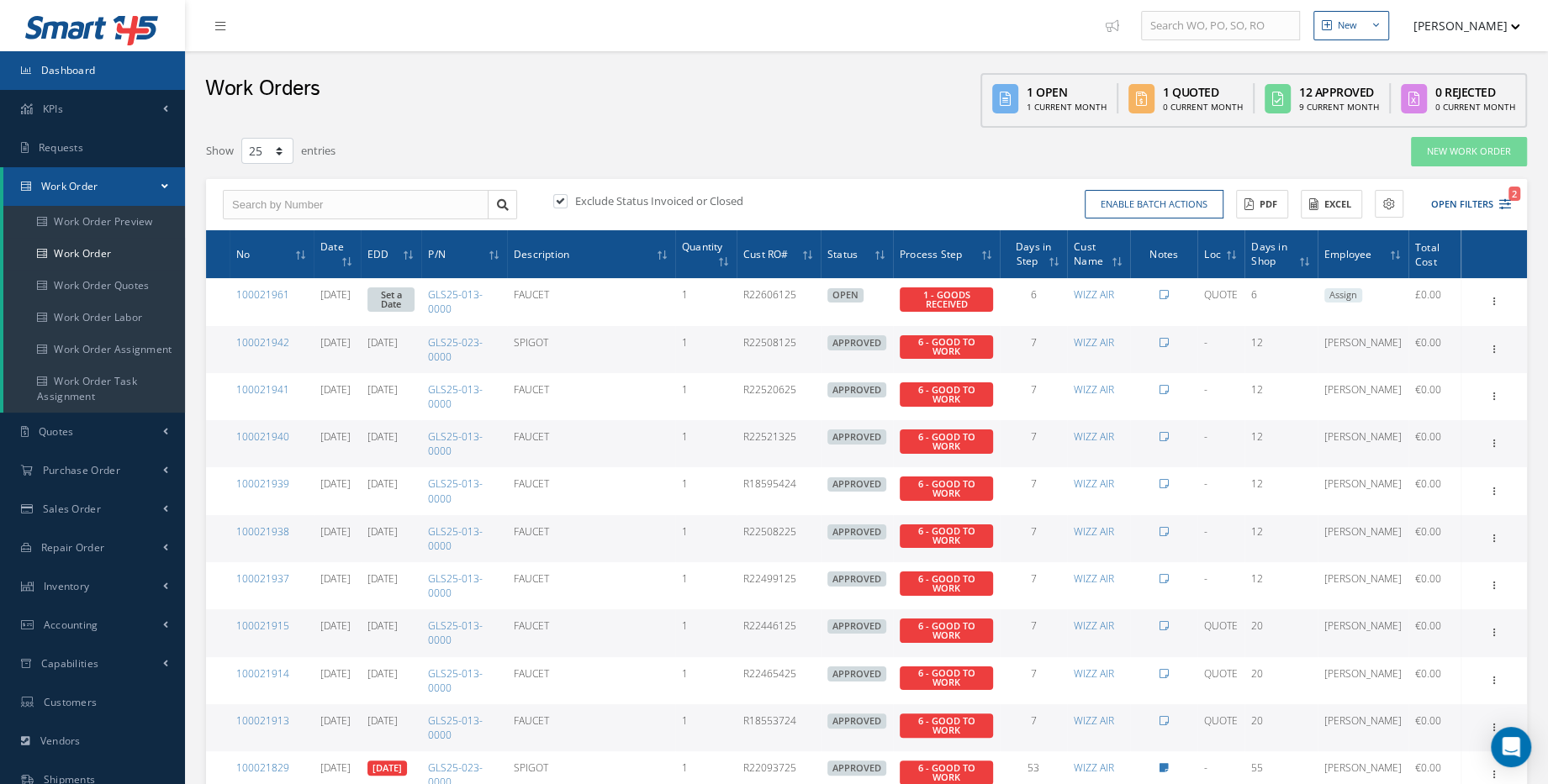
click at [130, 78] on link "Dashboard" at bounding box center [92, 70] width 185 height 39
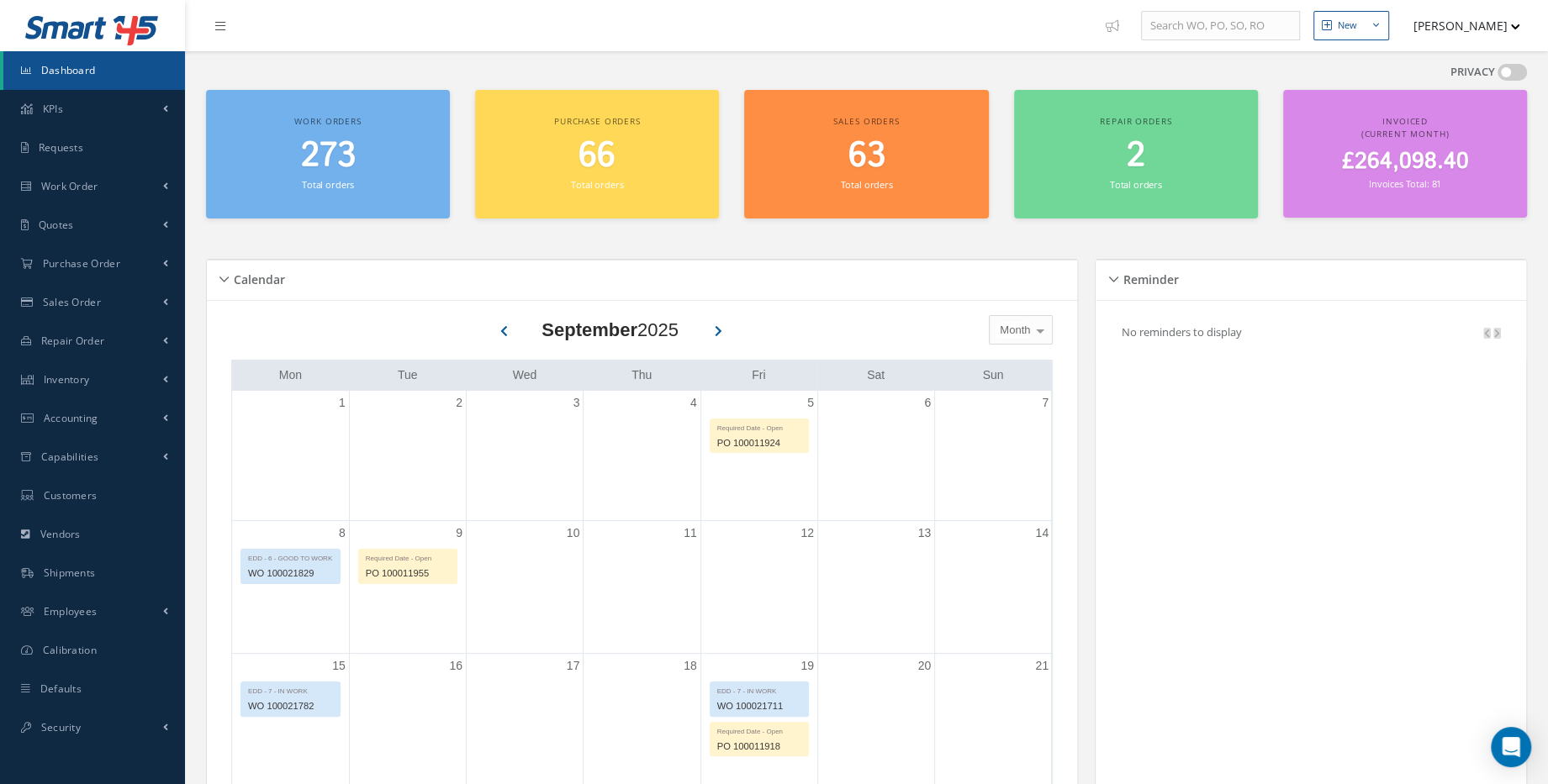
click at [843, 166] on h2 "63" at bounding box center [866, 156] width 227 height 40
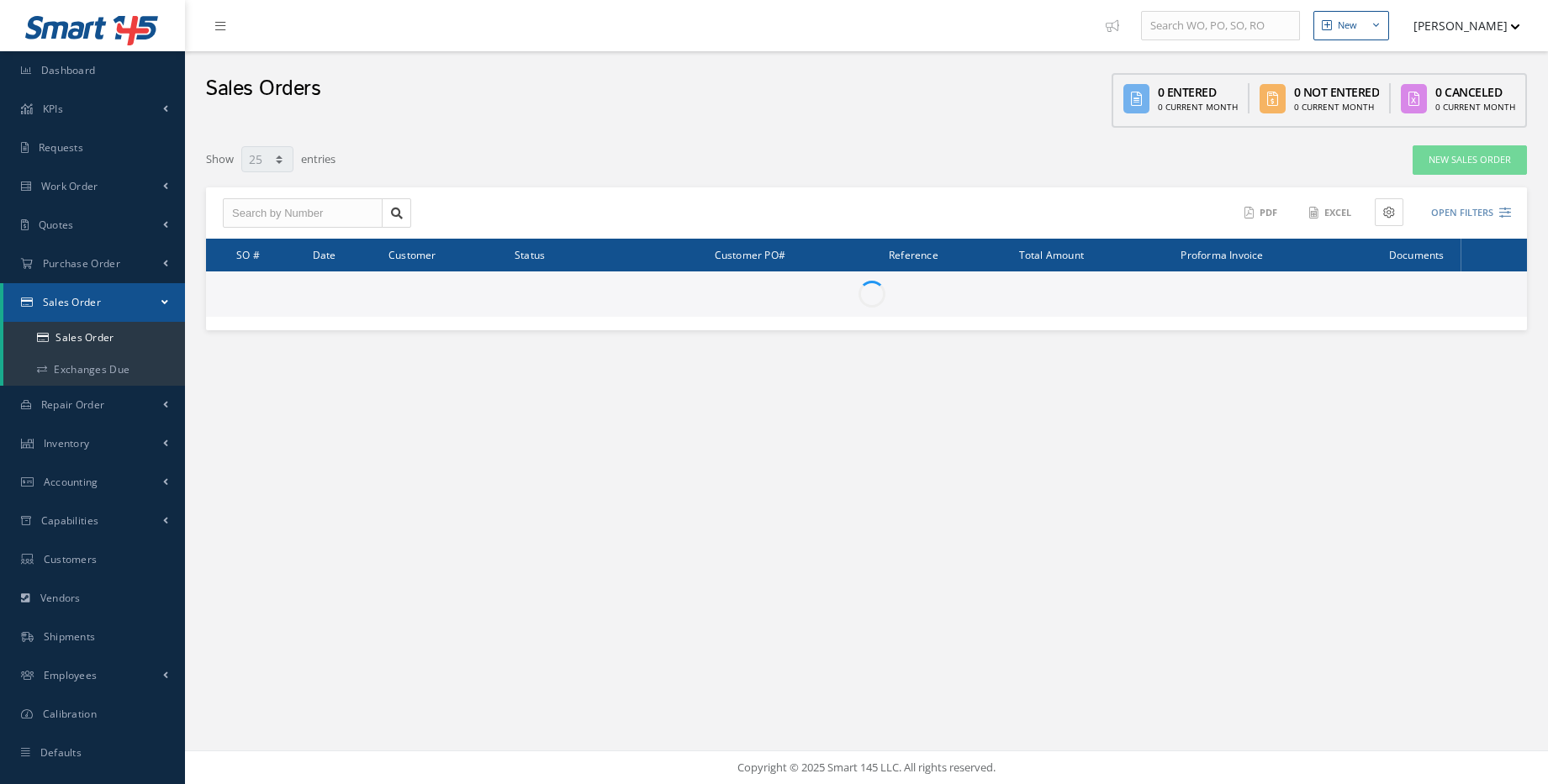
select select "25"
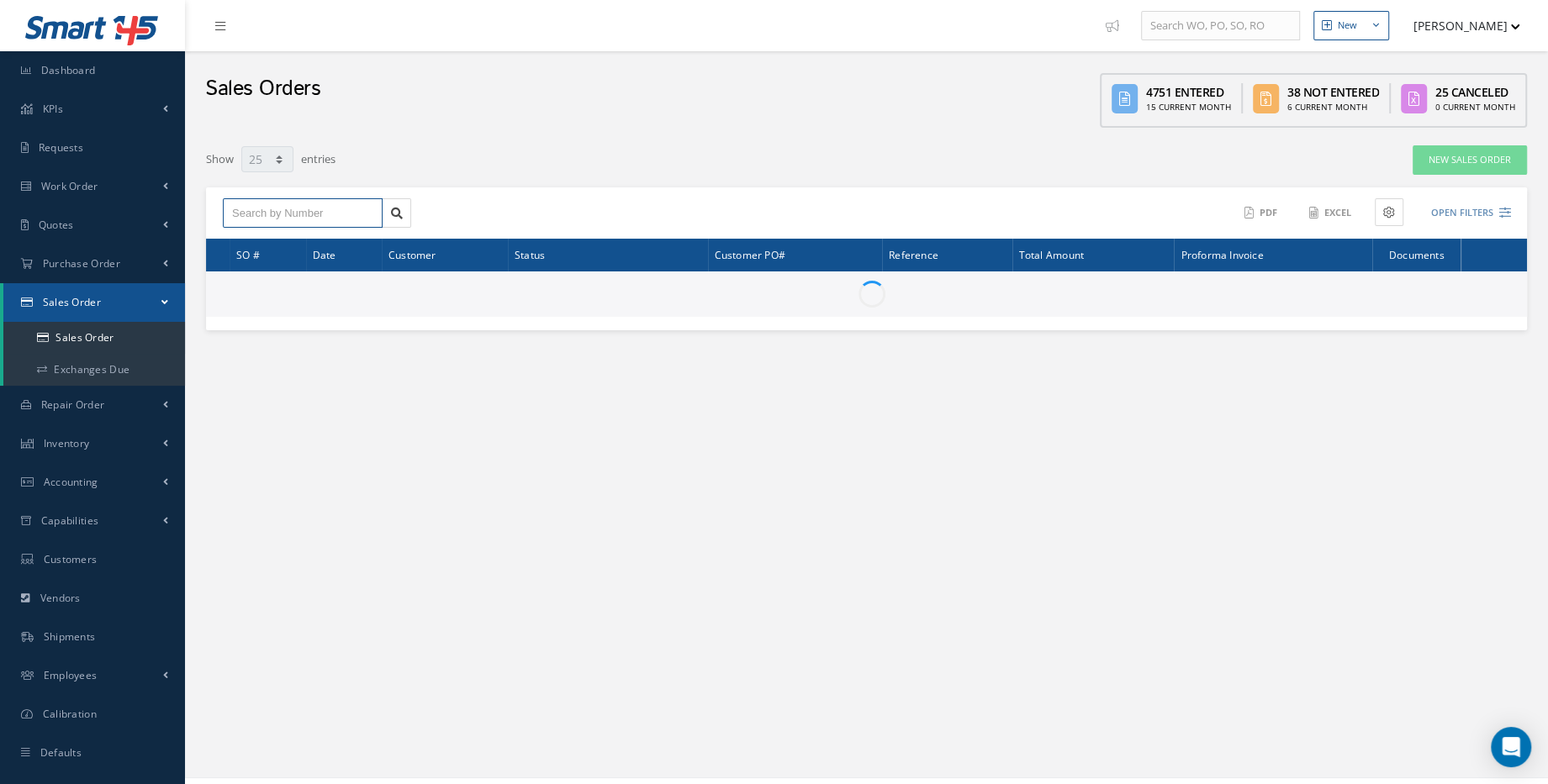
click at [360, 222] on input "text" at bounding box center [303, 213] width 160 height 30
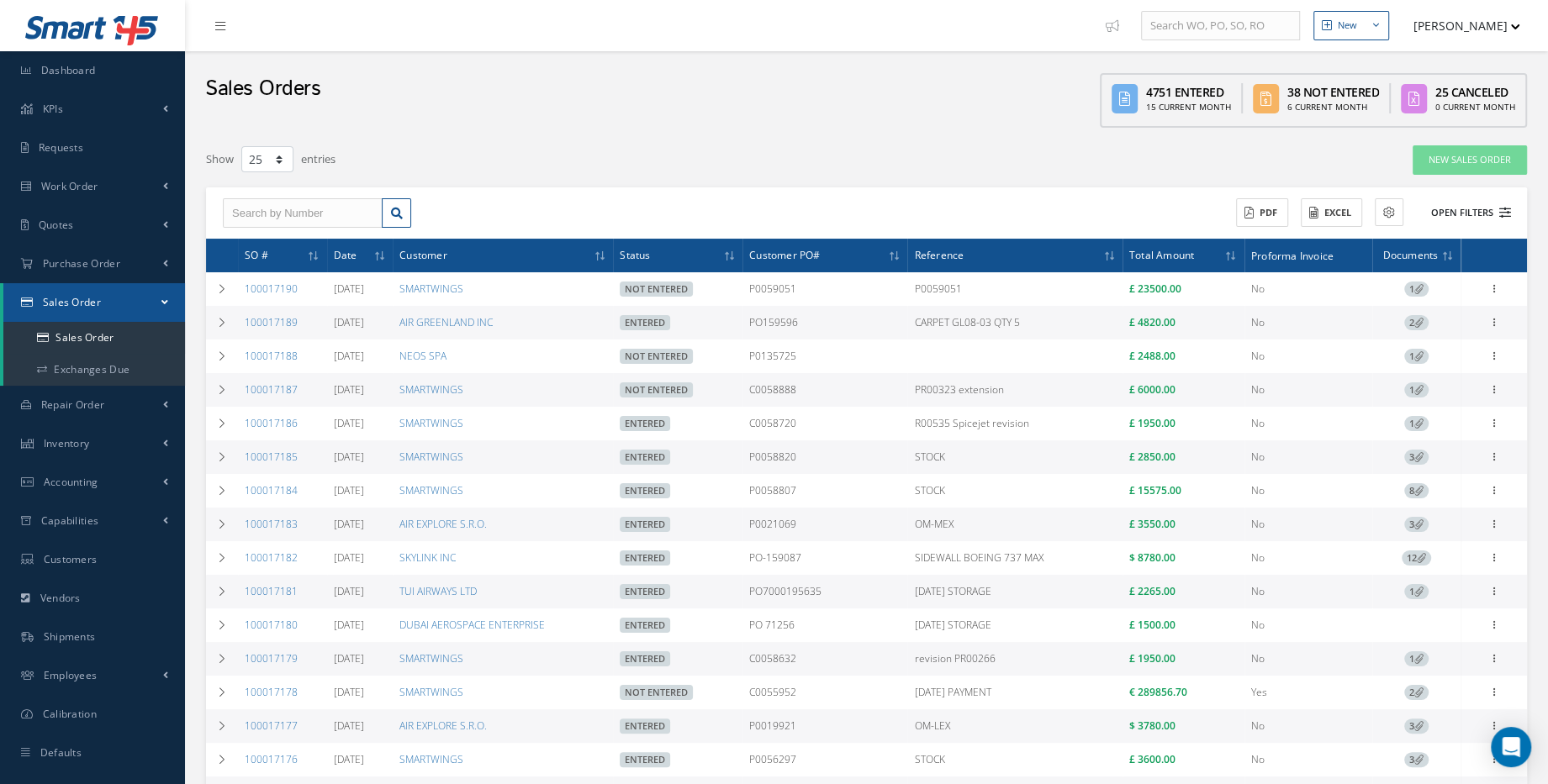
click at [1449, 210] on button "Open Filters" at bounding box center [1463, 213] width 95 height 28
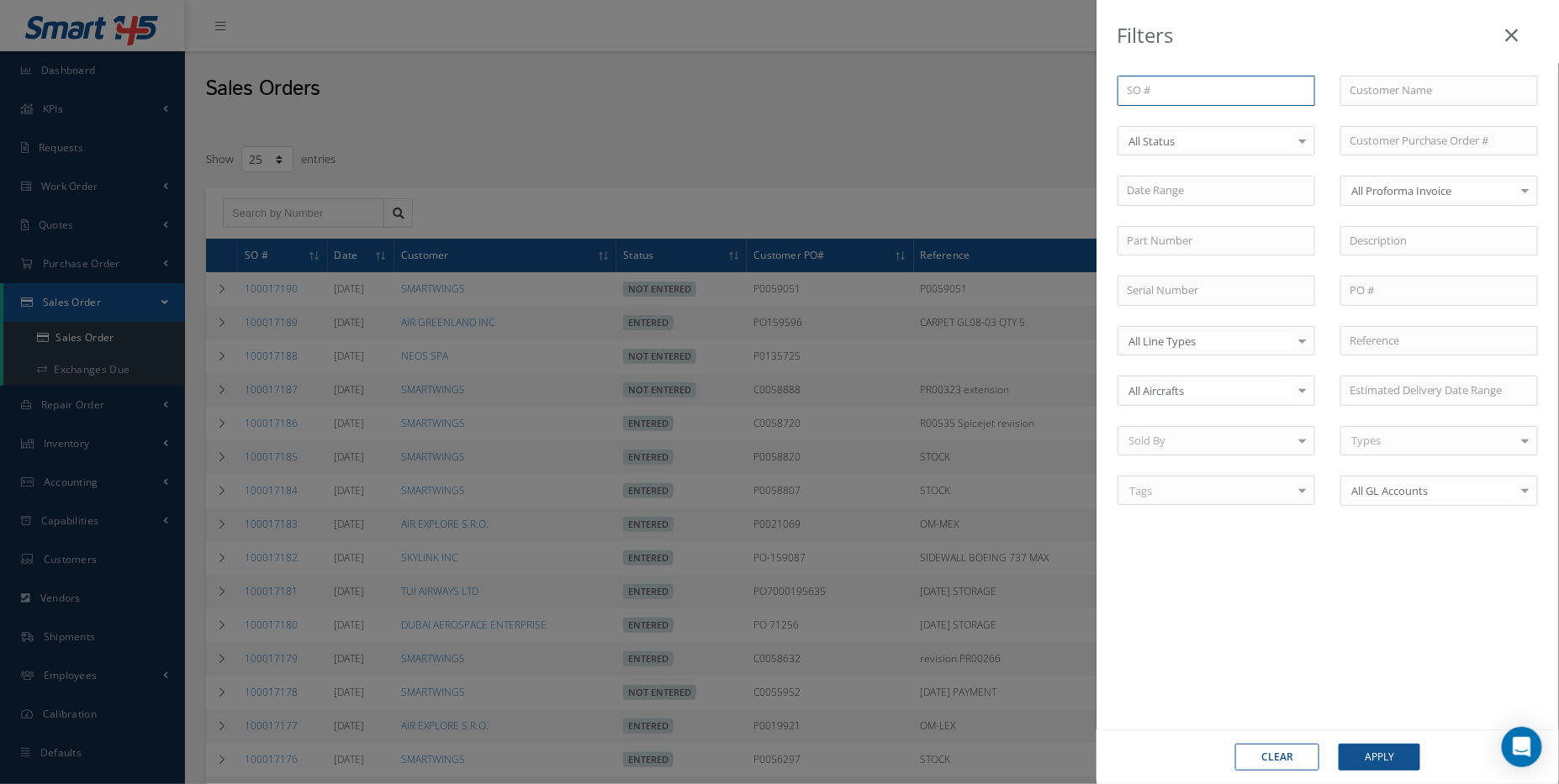
click at [1180, 97] on input "text" at bounding box center [1216, 91] width 198 height 30
click at [1381, 98] on input "text" at bounding box center [1439, 91] width 198 height 30
type input "smartwings"
click at [1339, 744] on button "Apply" at bounding box center [1380, 757] width 82 height 27
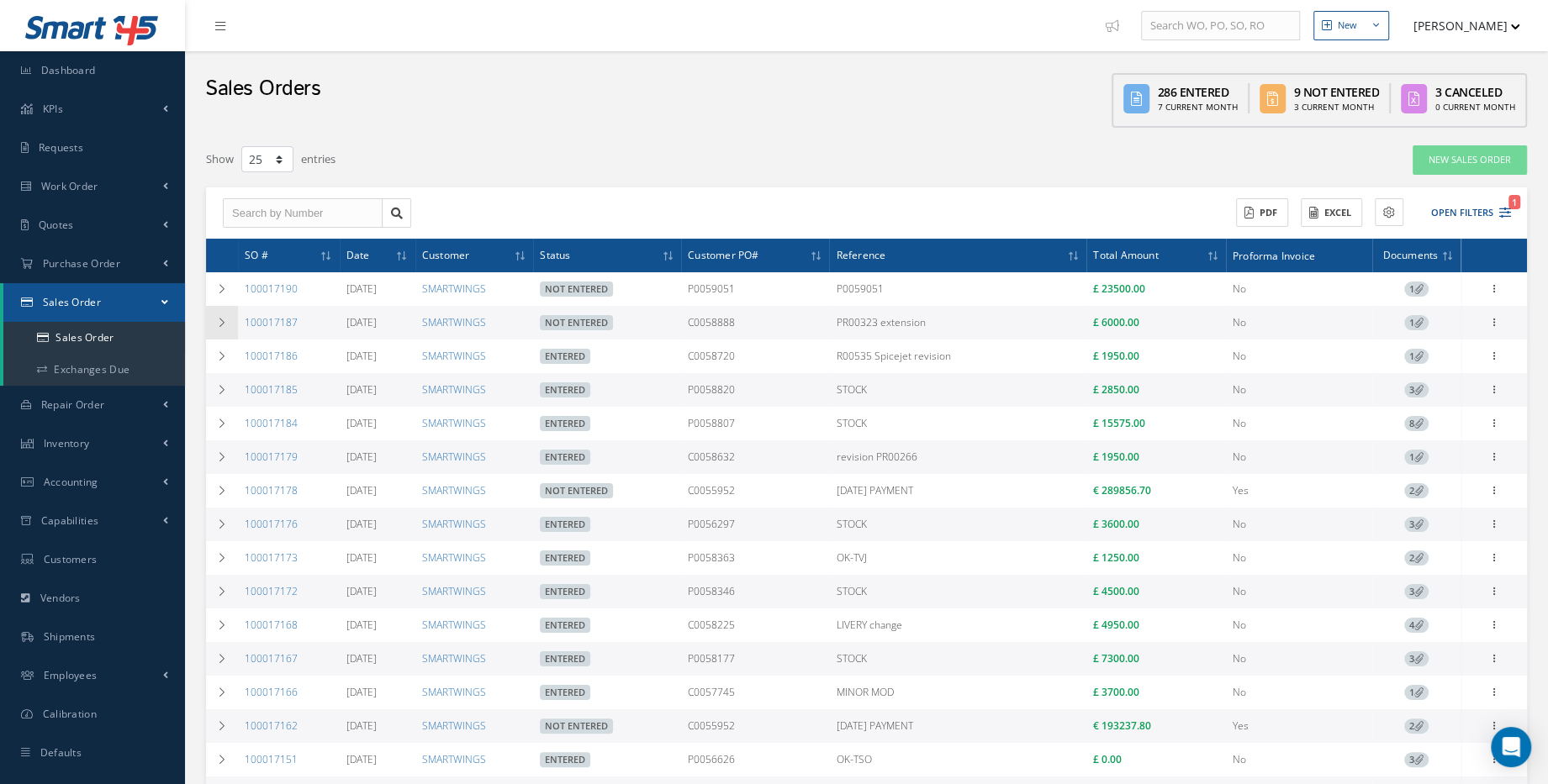
click at [212, 321] on td at bounding box center [222, 323] width 32 height 34
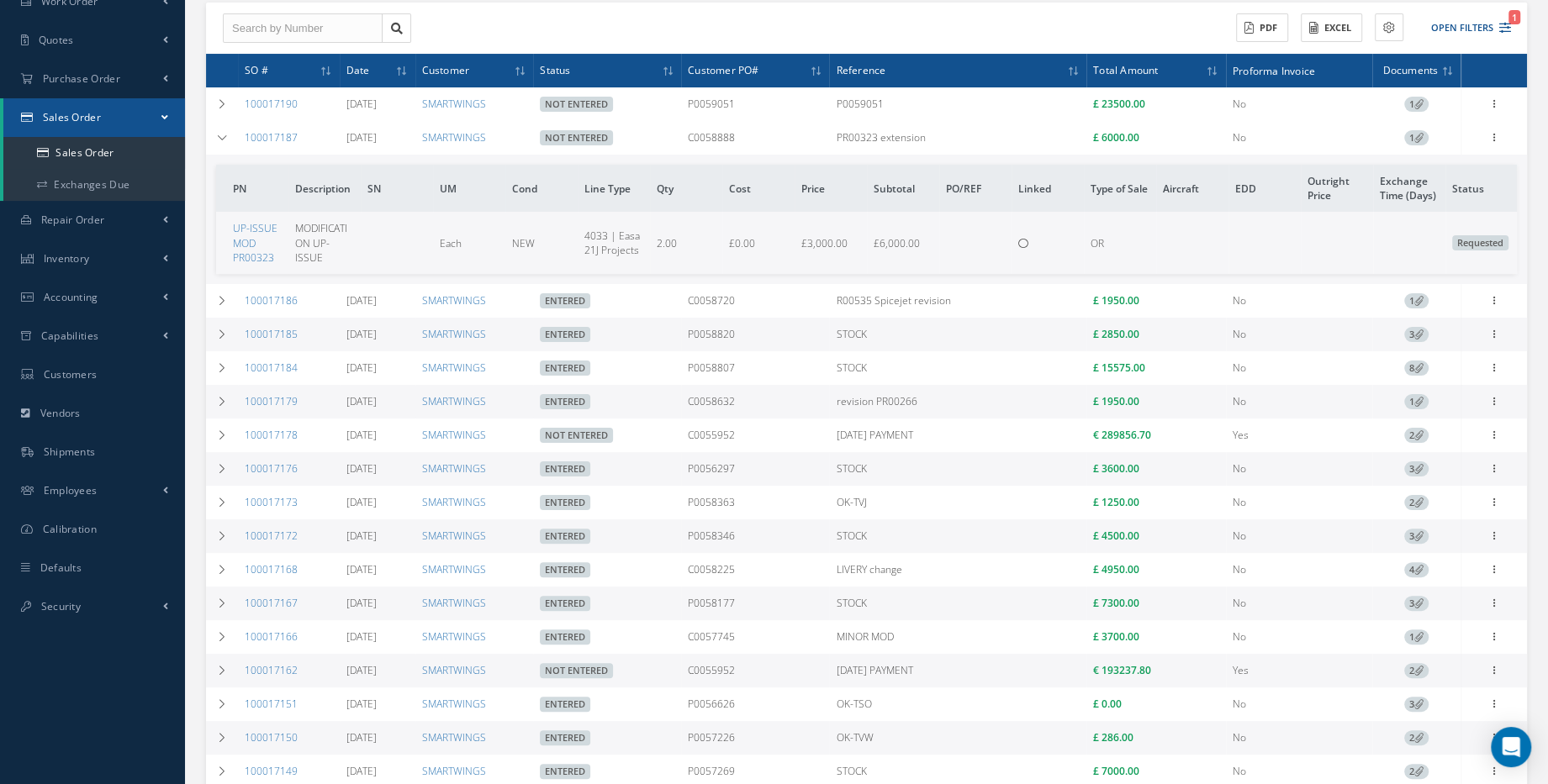
scroll to position [382, 0]
